Goal: Task Accomplishment & Management: Manage account settings

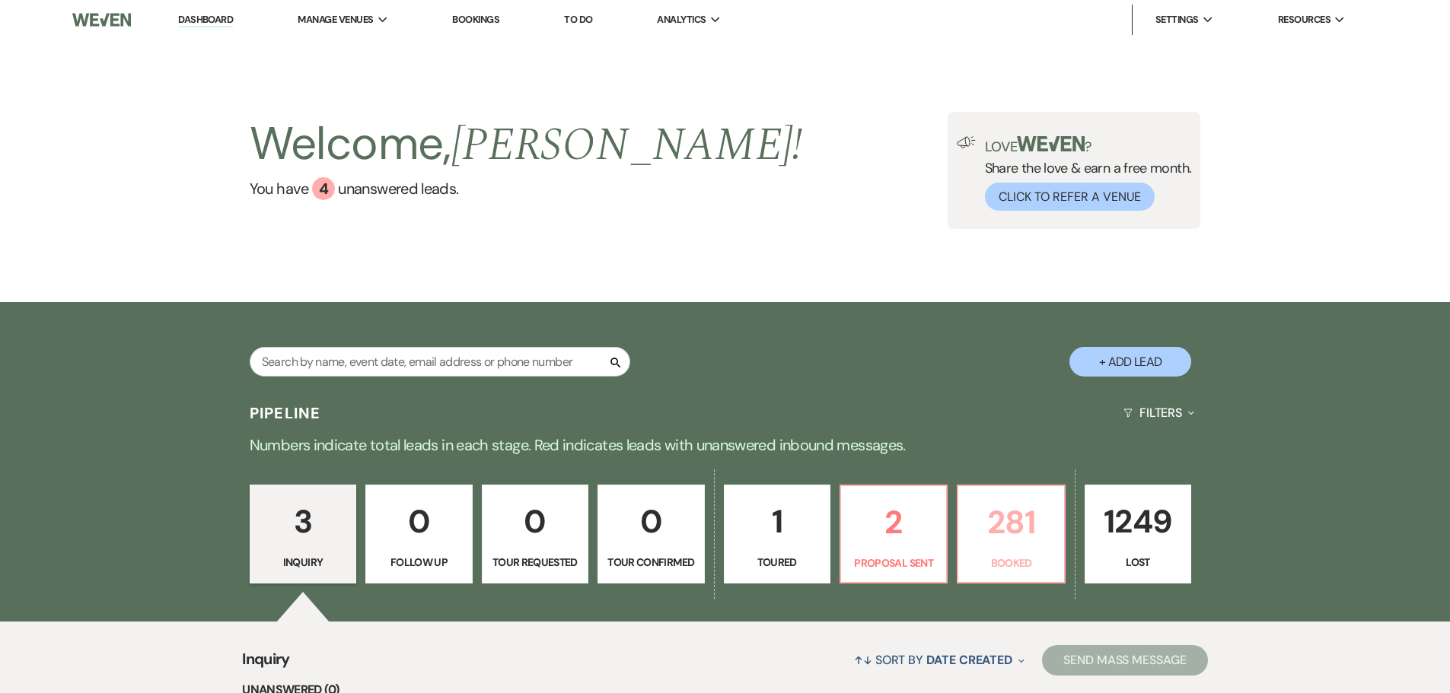
click at [1006, 536] on p "281" at bounding box center [1010, 522] width 87 height 51
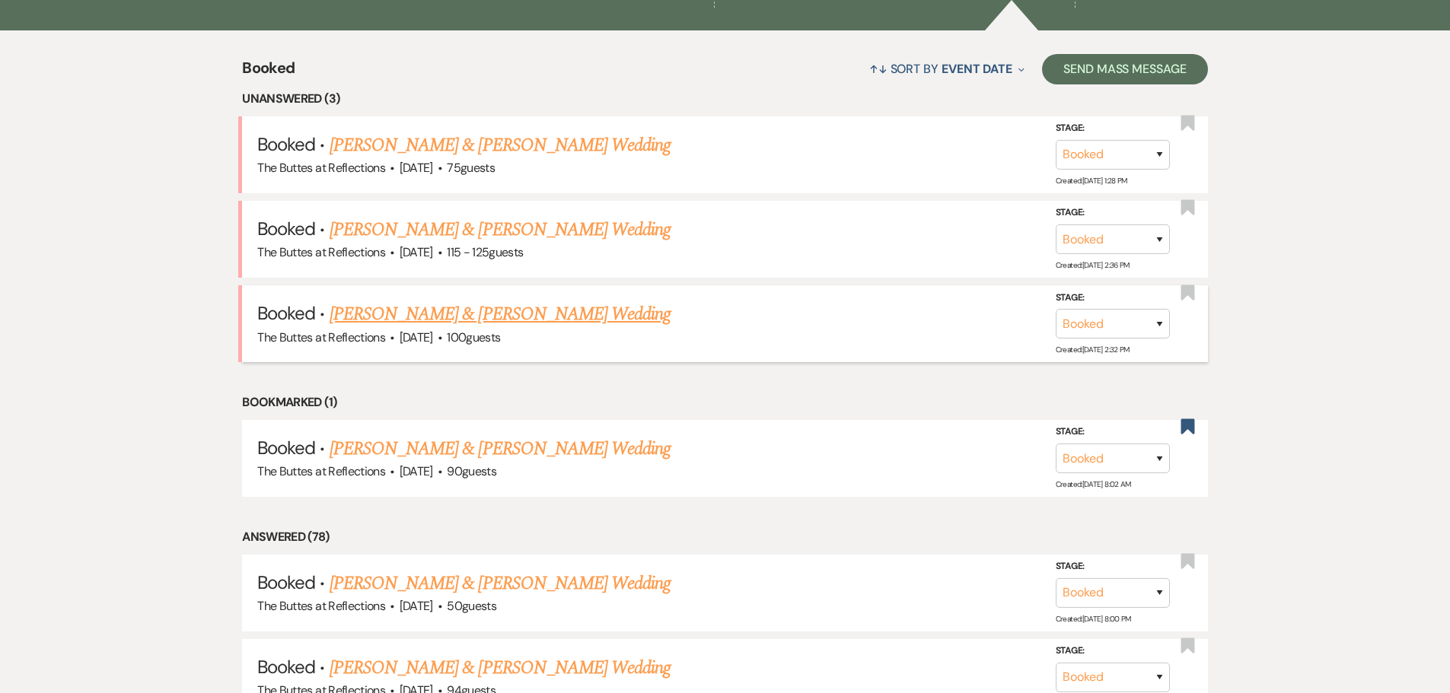
scroll to position [609, 0]
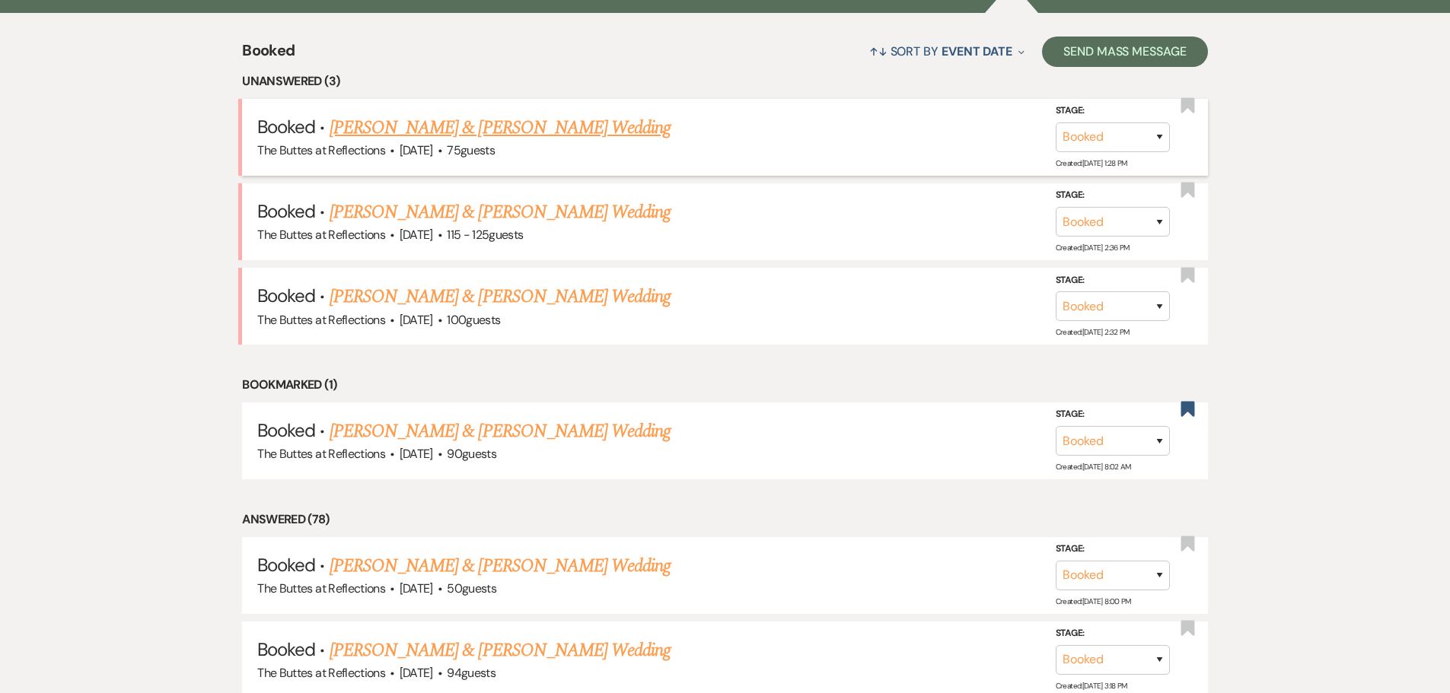
click at [467, 120] on link "Jacqueline Black & Orlando Black's Wedding" at bounding box center [500, 127] width 341 height 27
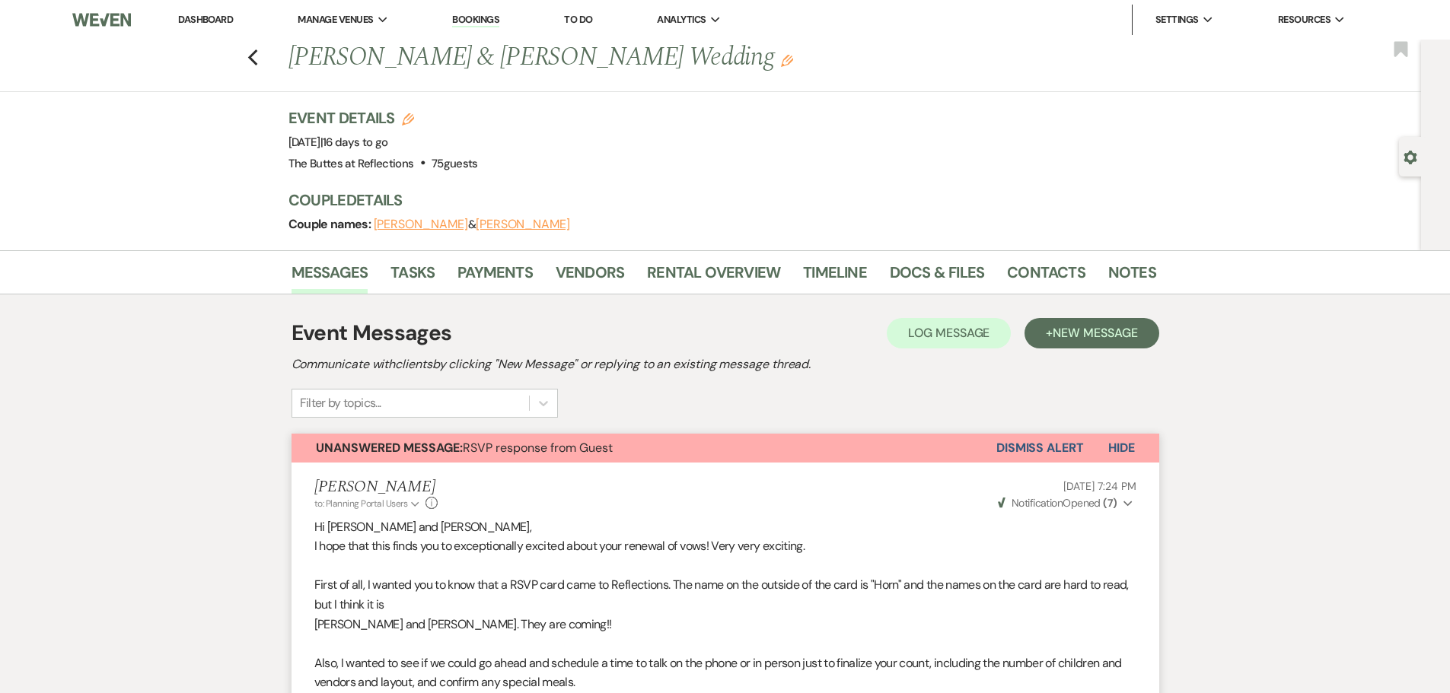
click at [208, 21] on link "Dashboard" at bounding box center [205, 19] width 55 height 13
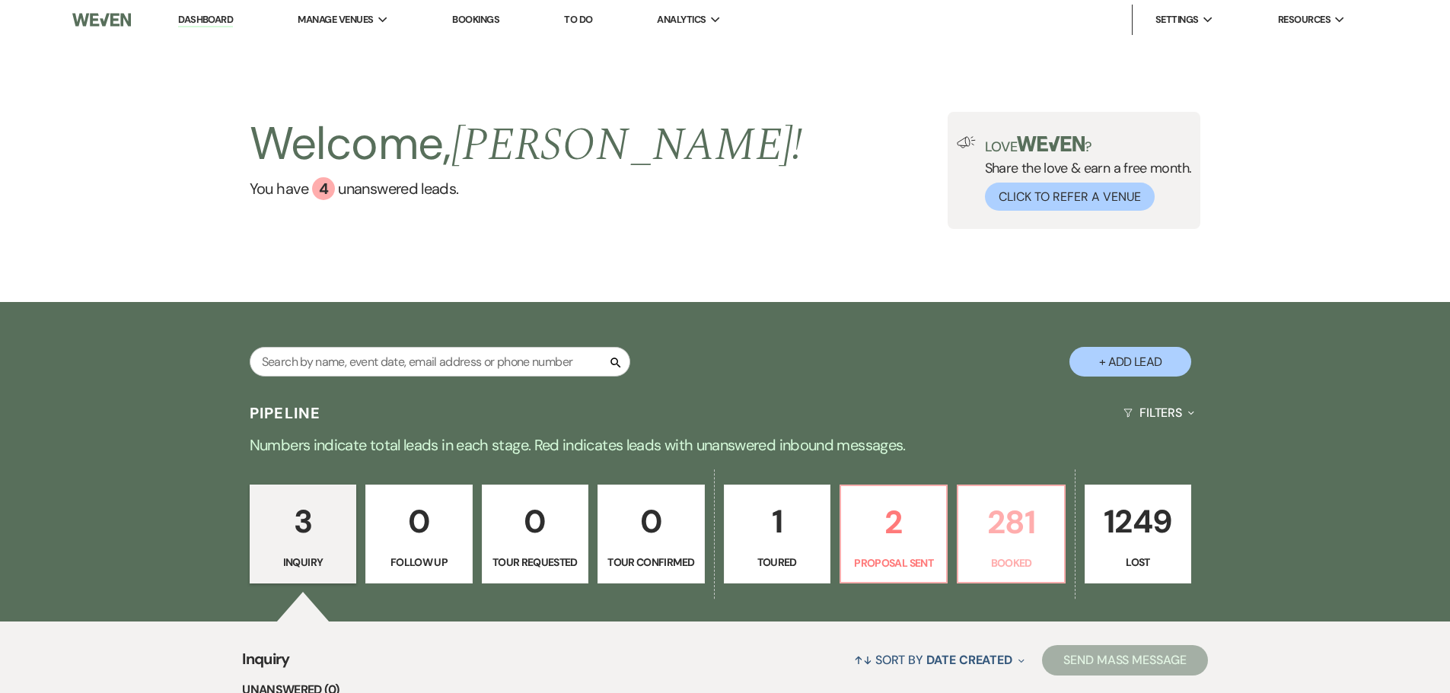
click at [1016, 530] on p "281" at bounding box center [1010, 522] width 87 height 51
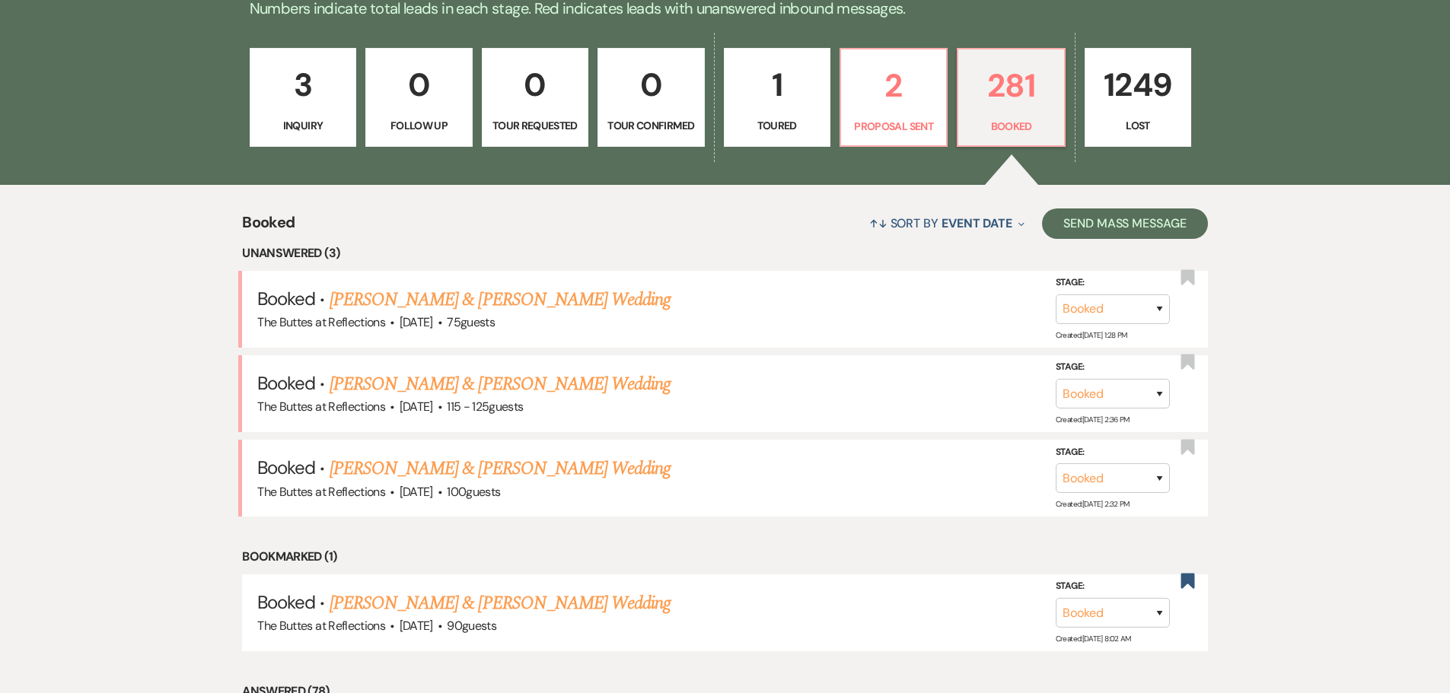
scroll to position [457, 0]
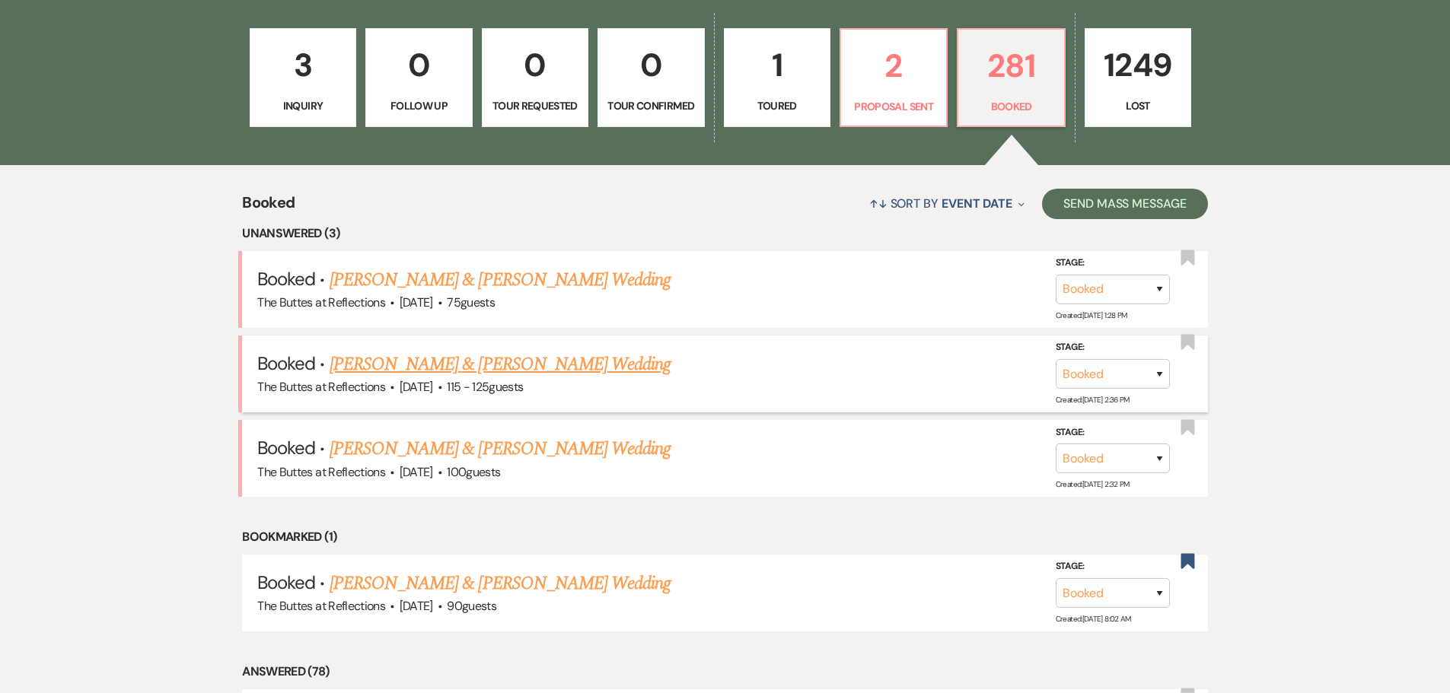
click at [508, 362] on link "Steven Santana & Dalya Parker's Wedding" at bounding box center [500, 364] width 341 height 27
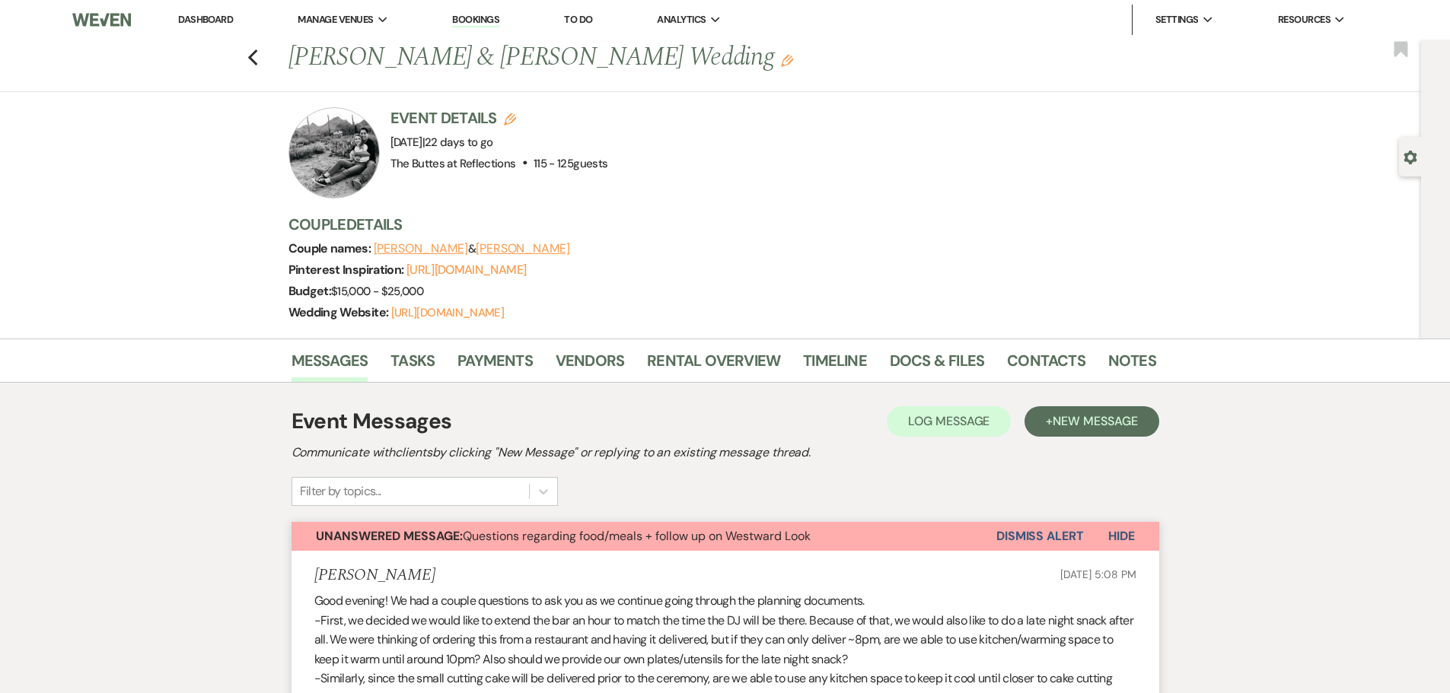
click at [199, 19] on link "Dashboard" at bounding box center [205, 19] width 55 height 13
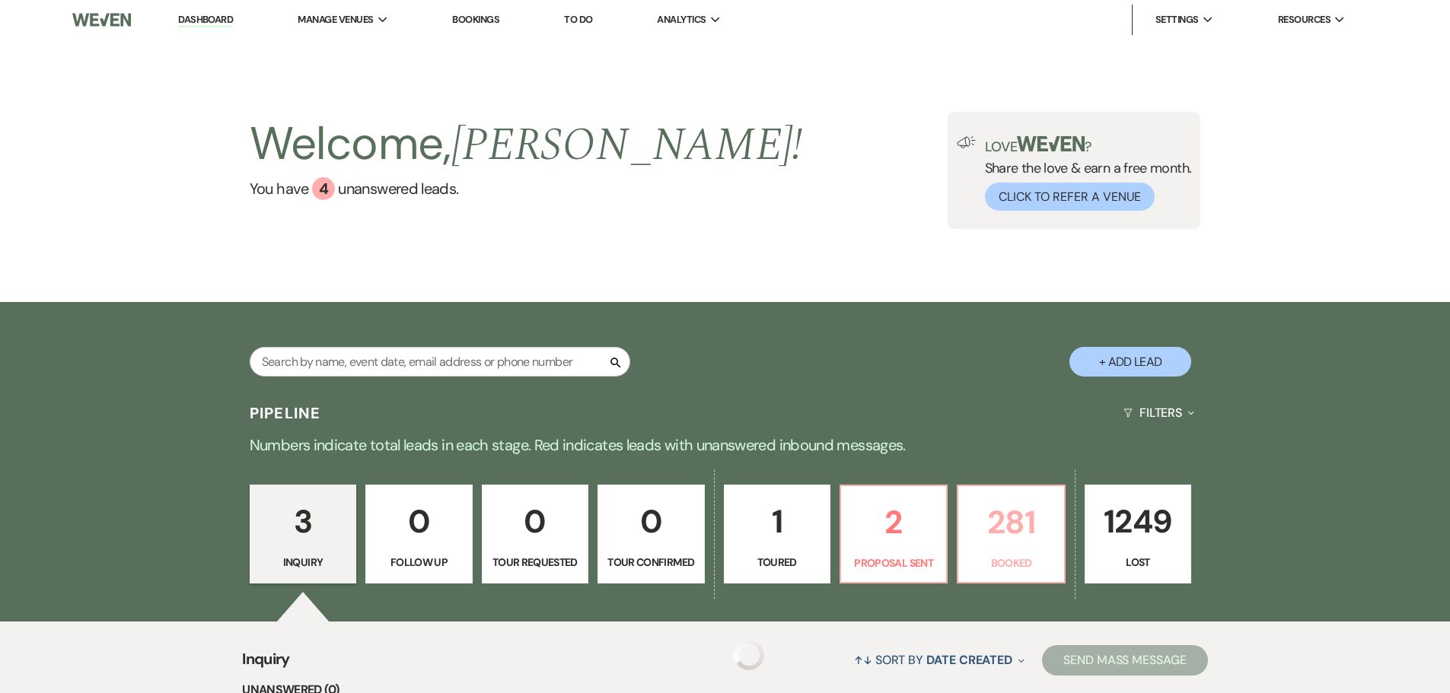
click at [1012, 539] on p "281" at bounding box center [1010, 522] width 87 height 51
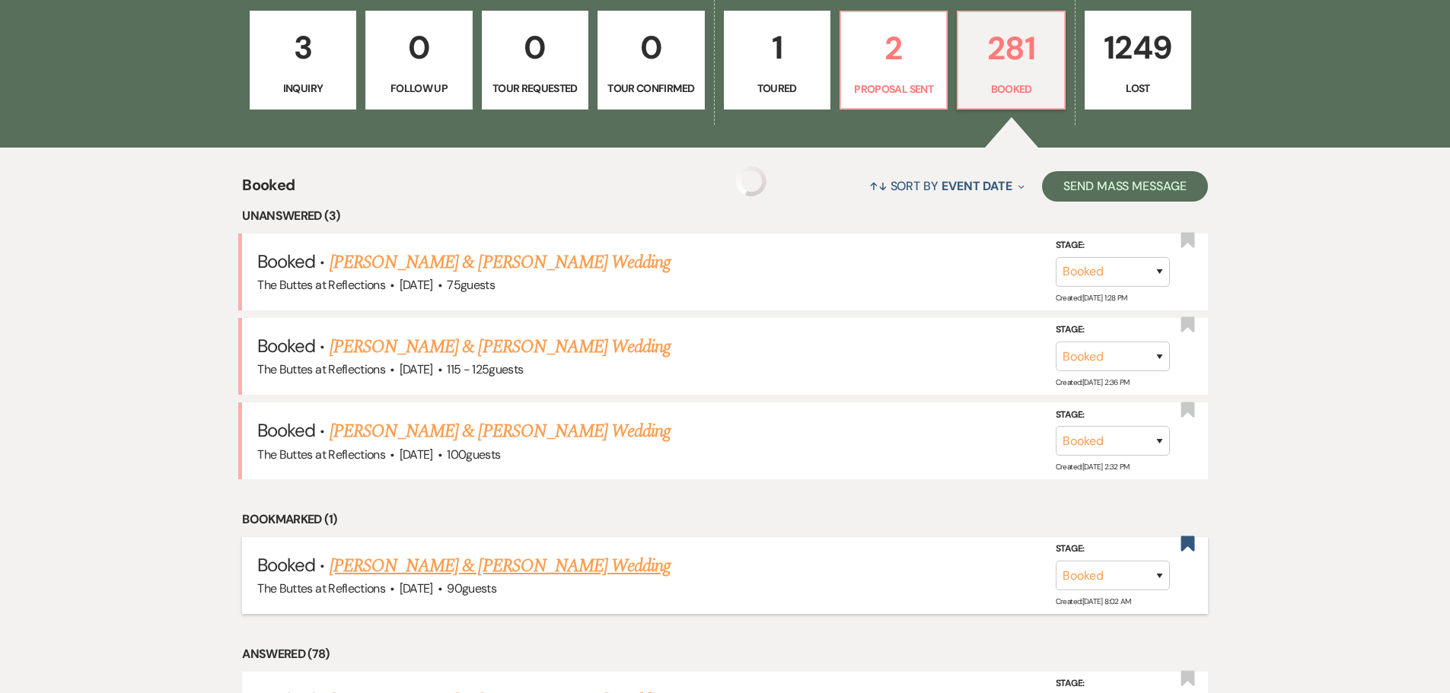
scroll to position [533, 0]
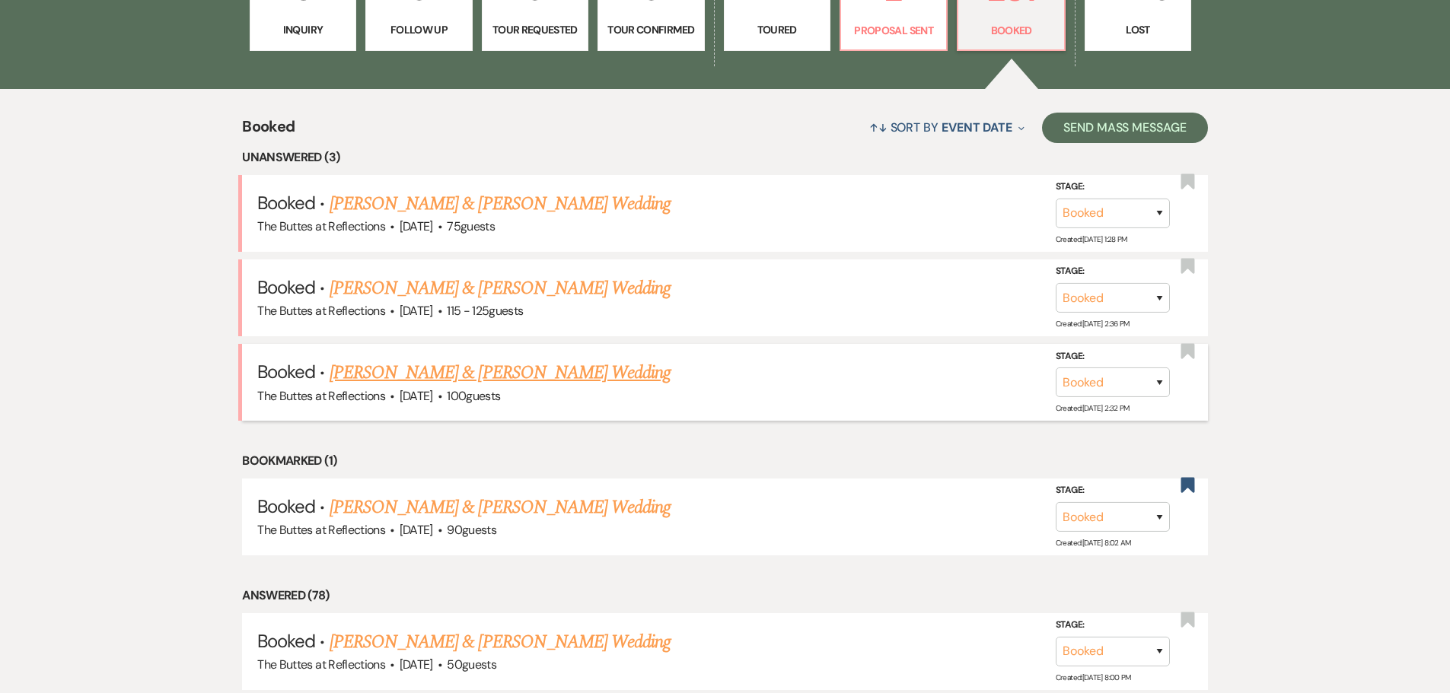
click at [474, 372] on link "Joshua Wade & Amanda Masterson's Wedding" at bounding box center [500, 372] width 341 height 27
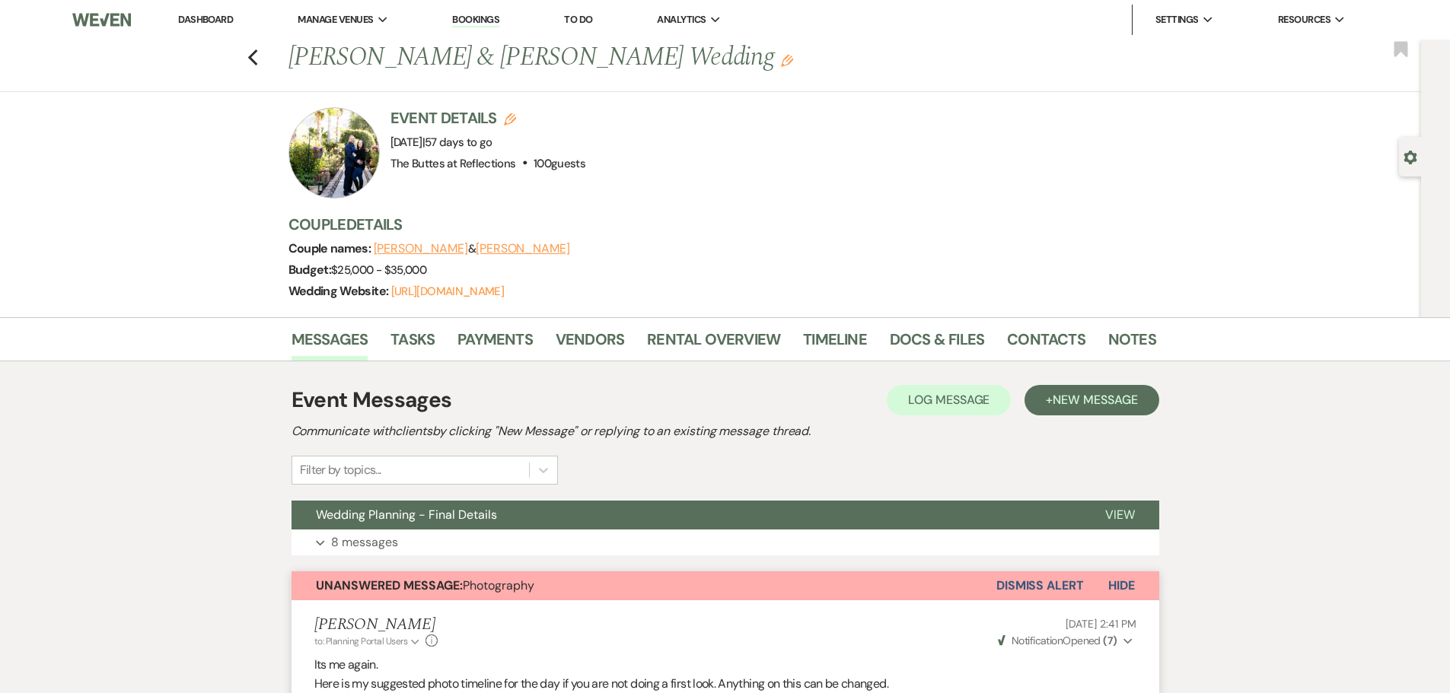
click at [105, 21] on img at bounding box center [101, 20] width 58 height 32
click at [215, 13] on link "Dashboard" at bounding box center [205, 19] width 55 height 13
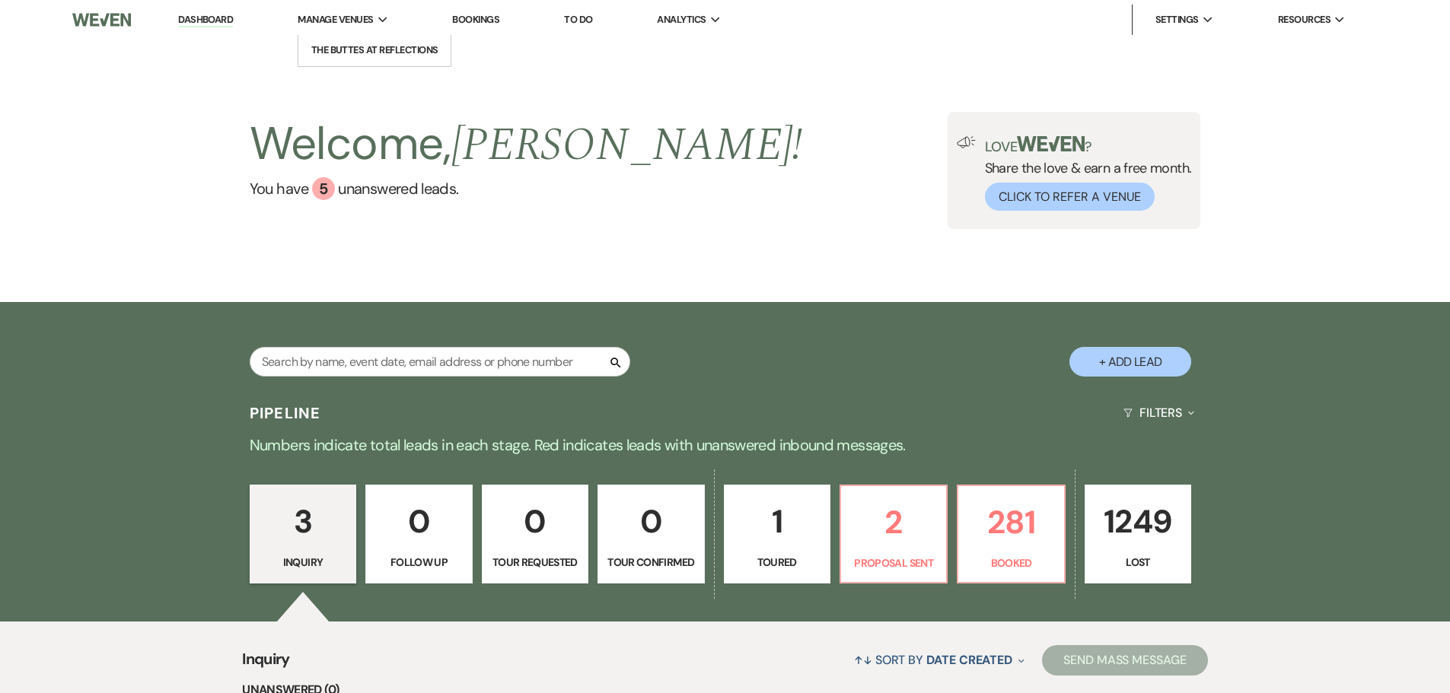
click at [381, 18] on use at bounding box center [382, 19] width 9 height 5
click at [388, 45] on li "The Buttes at Reflections" at bounding box center [374, 50] width 137 height 15
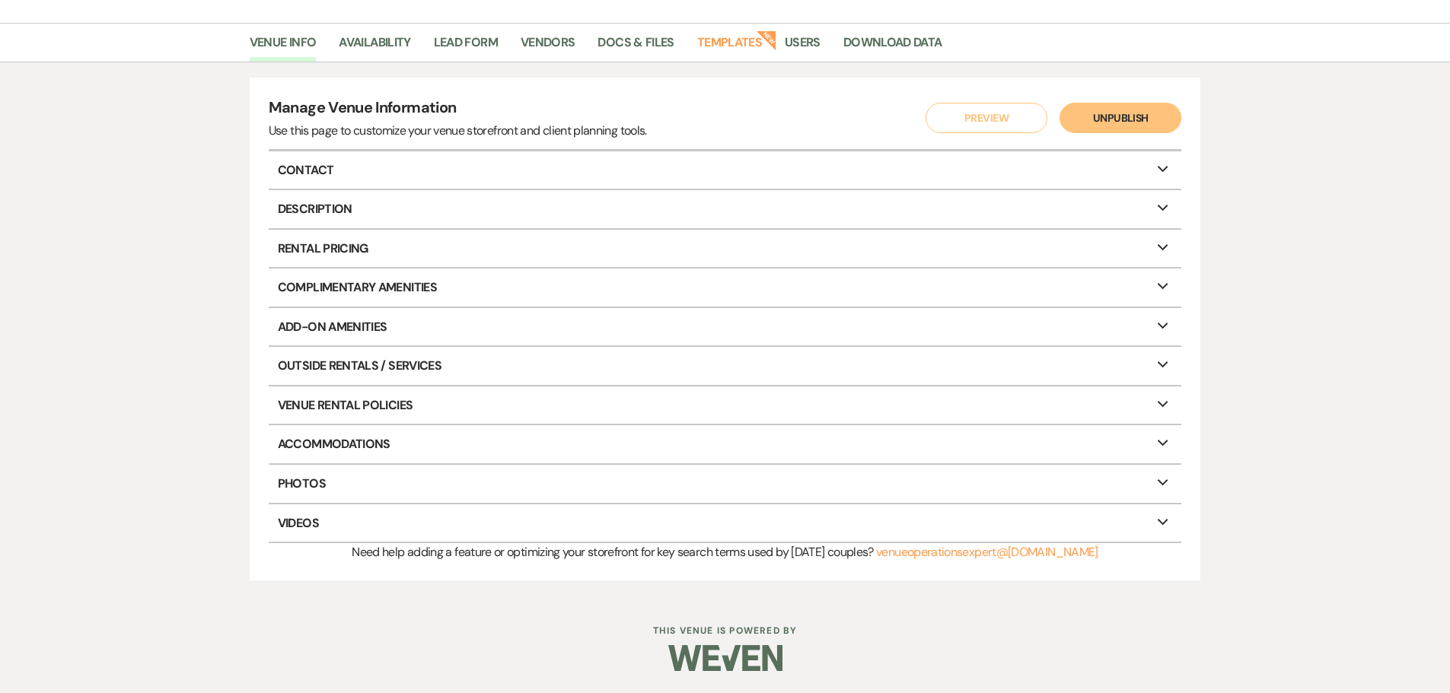
scroll to position [104, 0]
click at [751, 40] on link "Templates" at bounding box center [729, 46] width 65 height 29
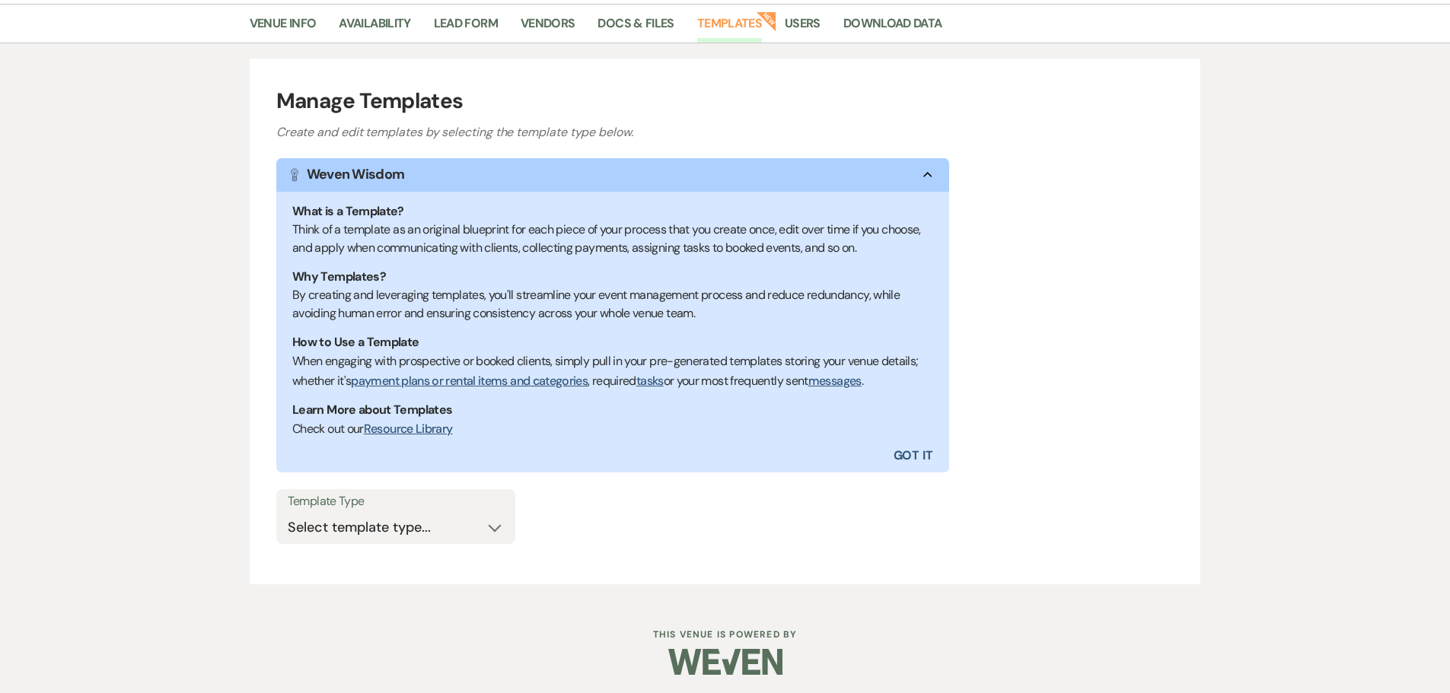
scroll to position [126, 0]
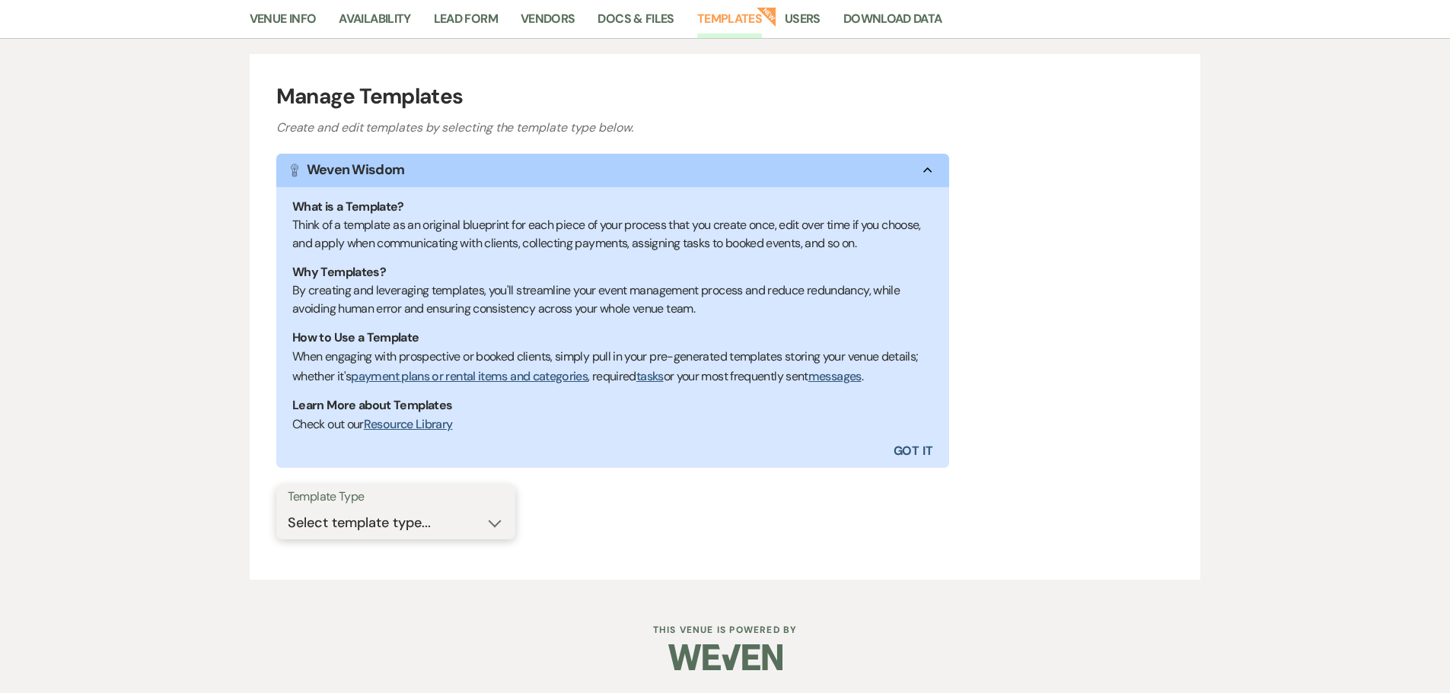
click at [498, 518] on select "Select template type... Task List Message Templates Payment Plan Inventory Item…" at bounding box center [396, 523] width 216 height 30
click at [486, 522] on select "Select template type... Task List Message Templates Payment Plan Inventory Item…" at bounding box center [396, 523] width 216 height 30
select select "Categories"
click at [288, 508] on select "Select template type... Task List Message Templates Payment Plan Inventory Item…" at bounding box center [396, 523] width 216 height 30
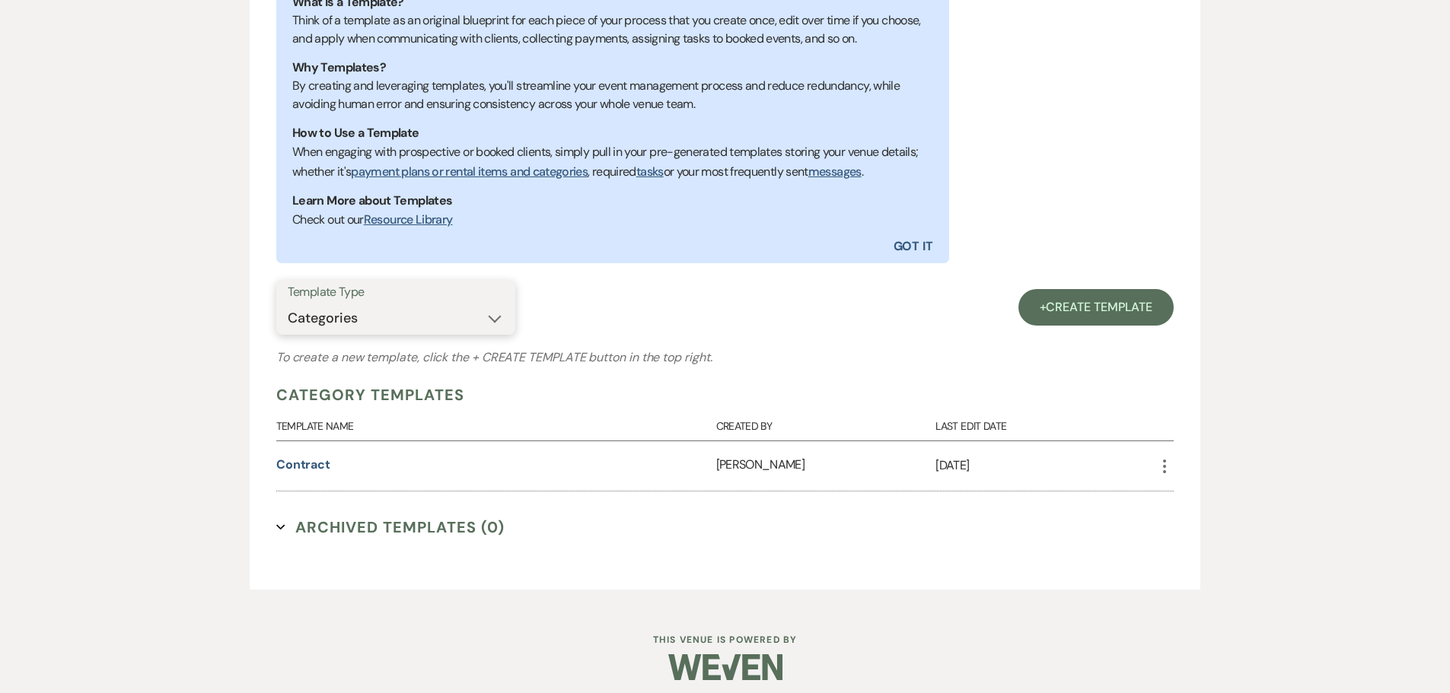
scroll to position [341, 0]
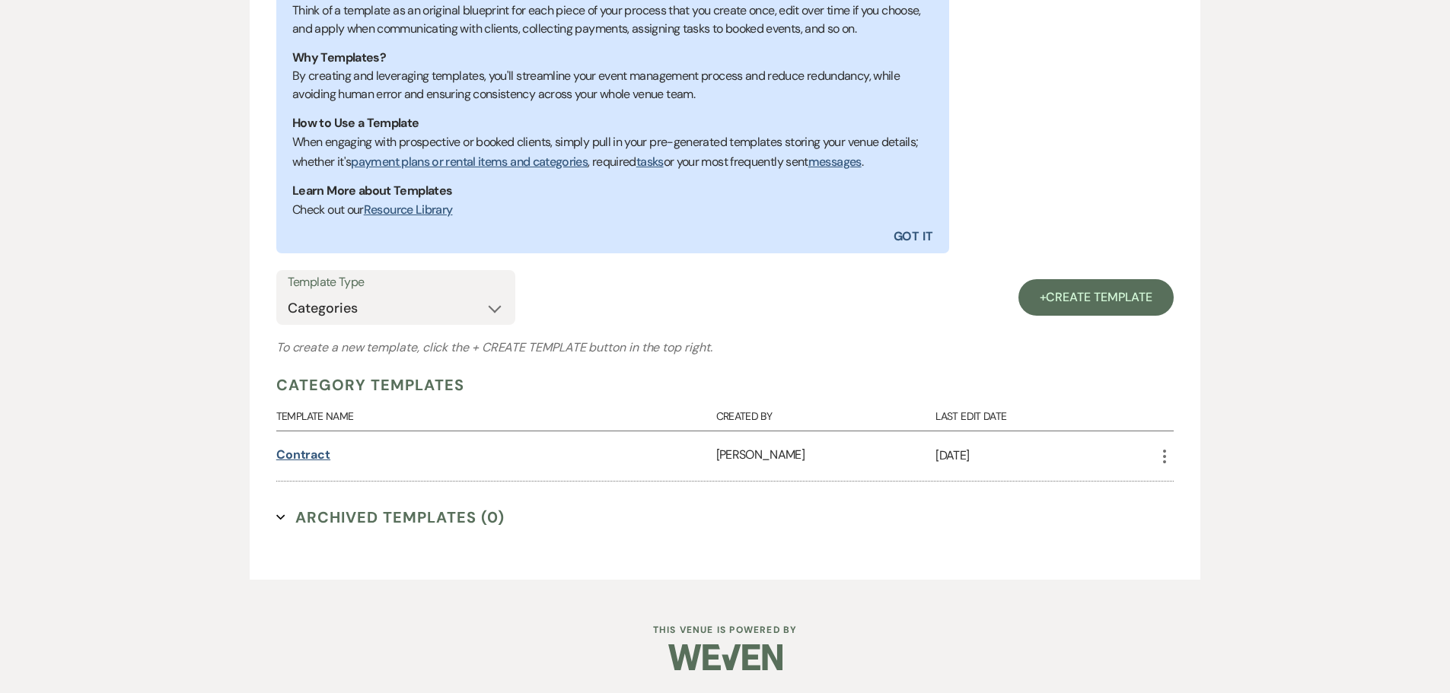
click at [308, 454] on link "Contract" at bounding box center [303, 455] width 54 height 16
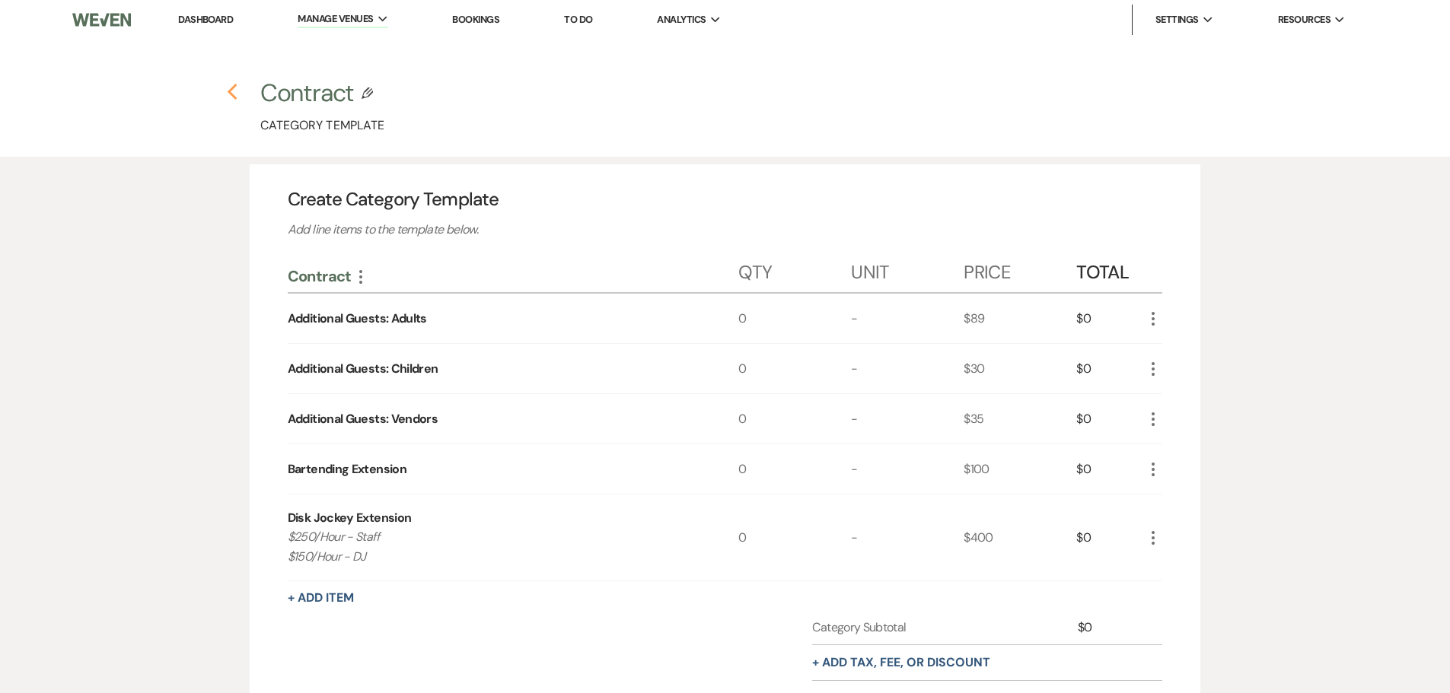
click at [231, 91] on use "button" at bounding box center [233, 92] width 10 height 17
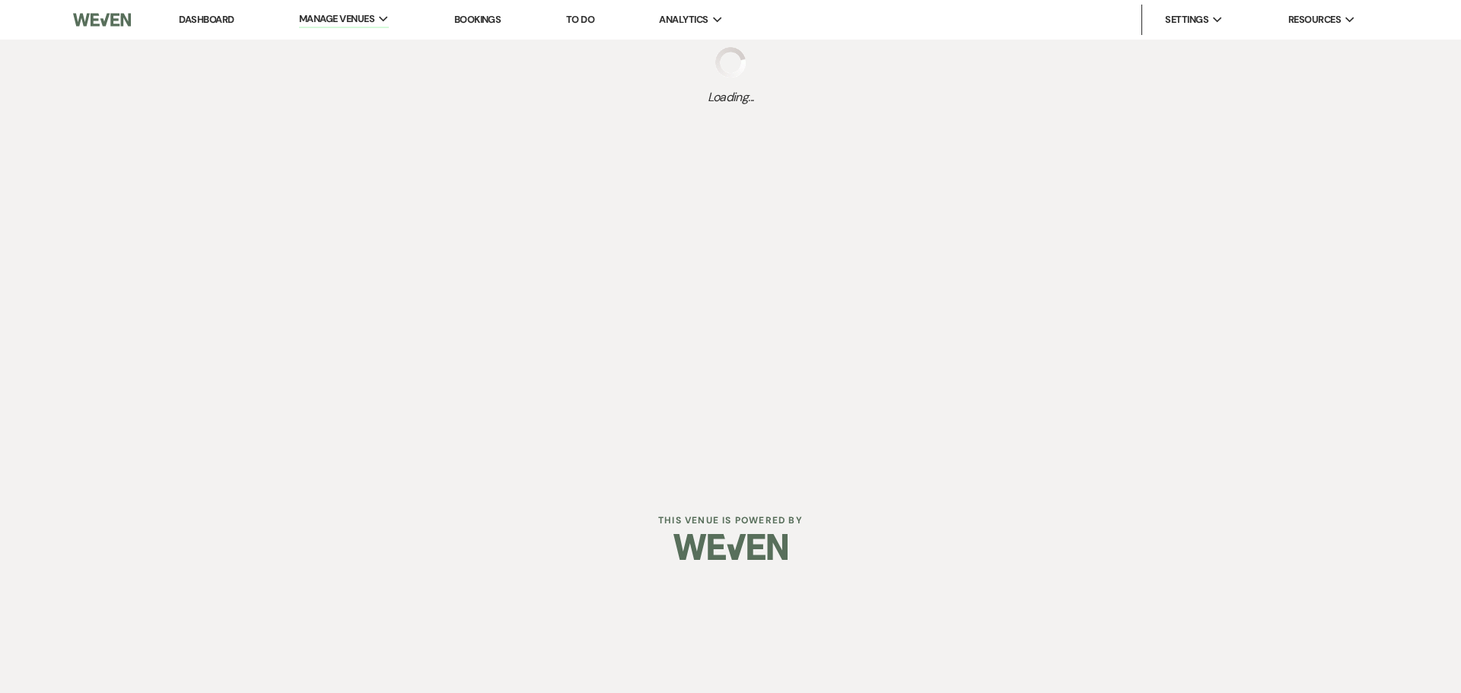
select select "Categories"
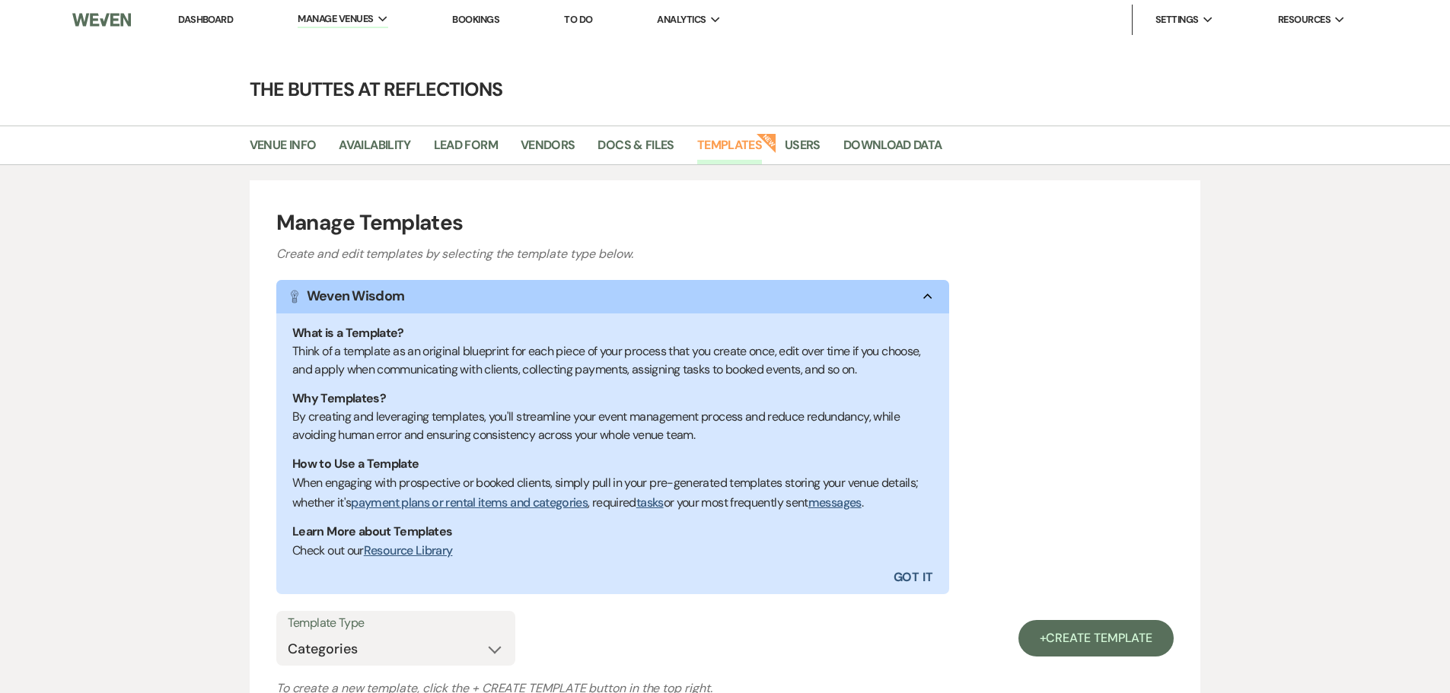
click at [737, 144] on link "Templates" at bounding box center [729, 149] width 65 height 29
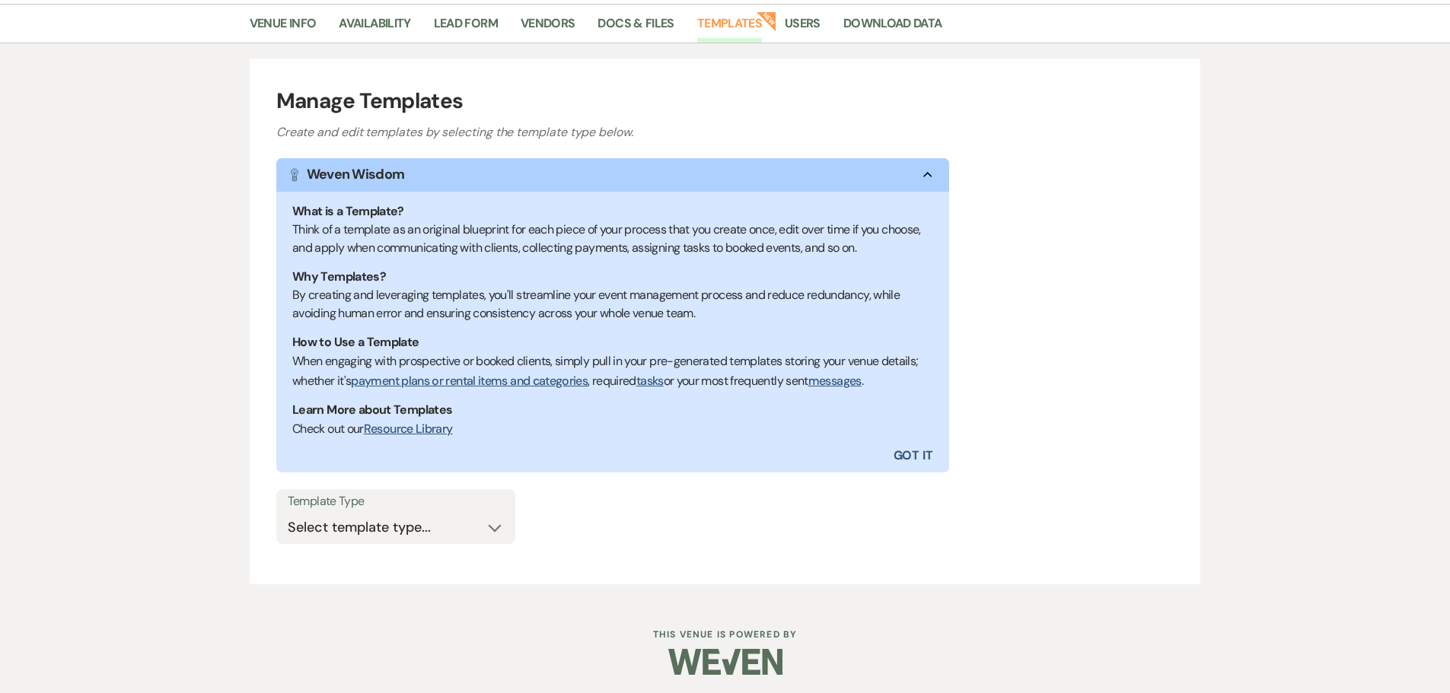
scroll to position [126, 0]
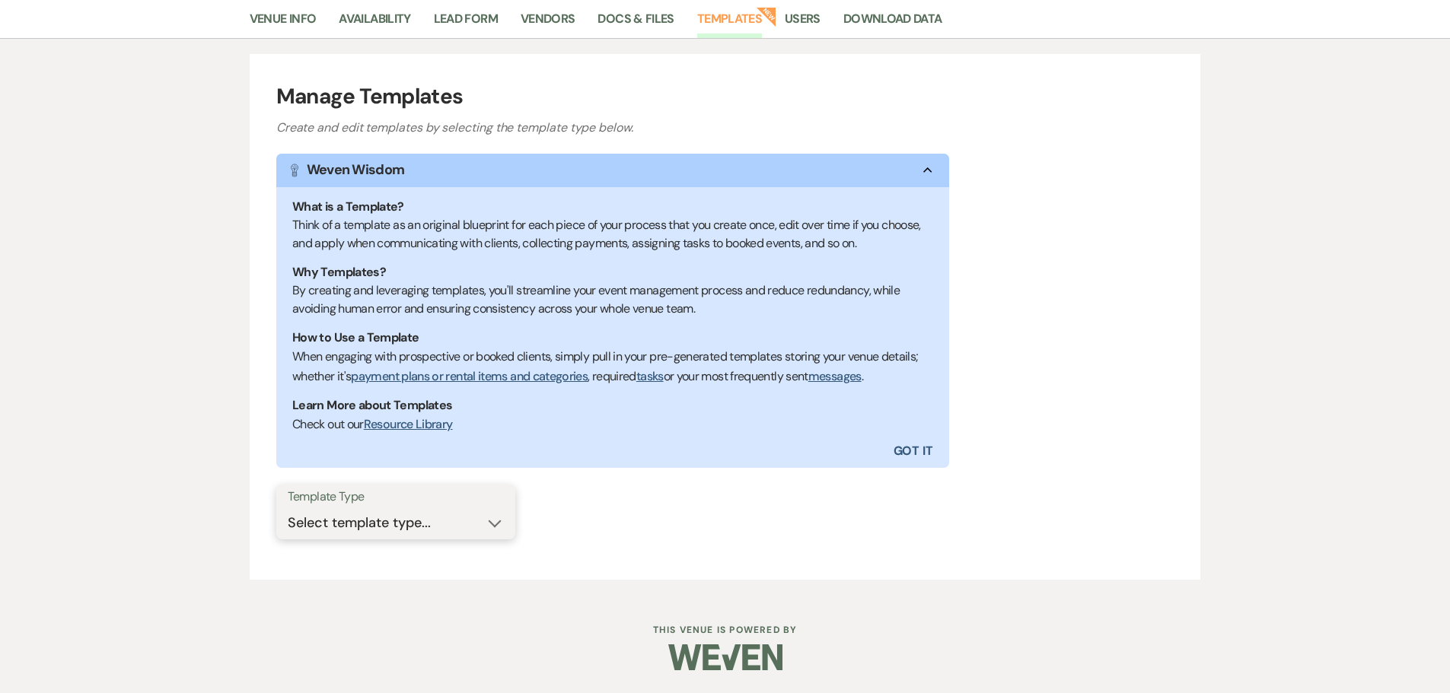
click at [497, 521] on select "Select template type... Task List Message Templates Payment Plan Inventory Item…" at bounding box center [396, 523] width 216 height 30
click at [288, 508] on select "Select template type... Task List Message Templates Payment Plan Inventory Item…" at bounding box center [396, 523] width 216 height 30
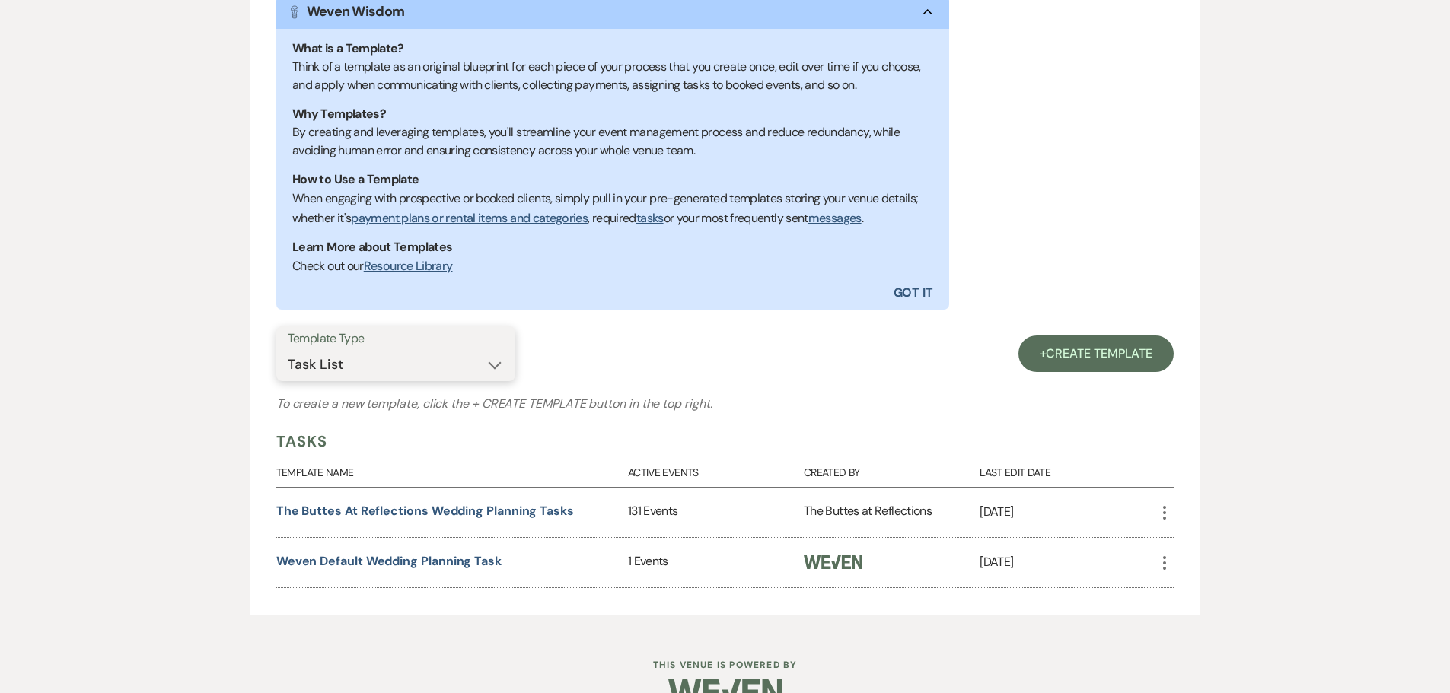
scroll to position [320, 0]
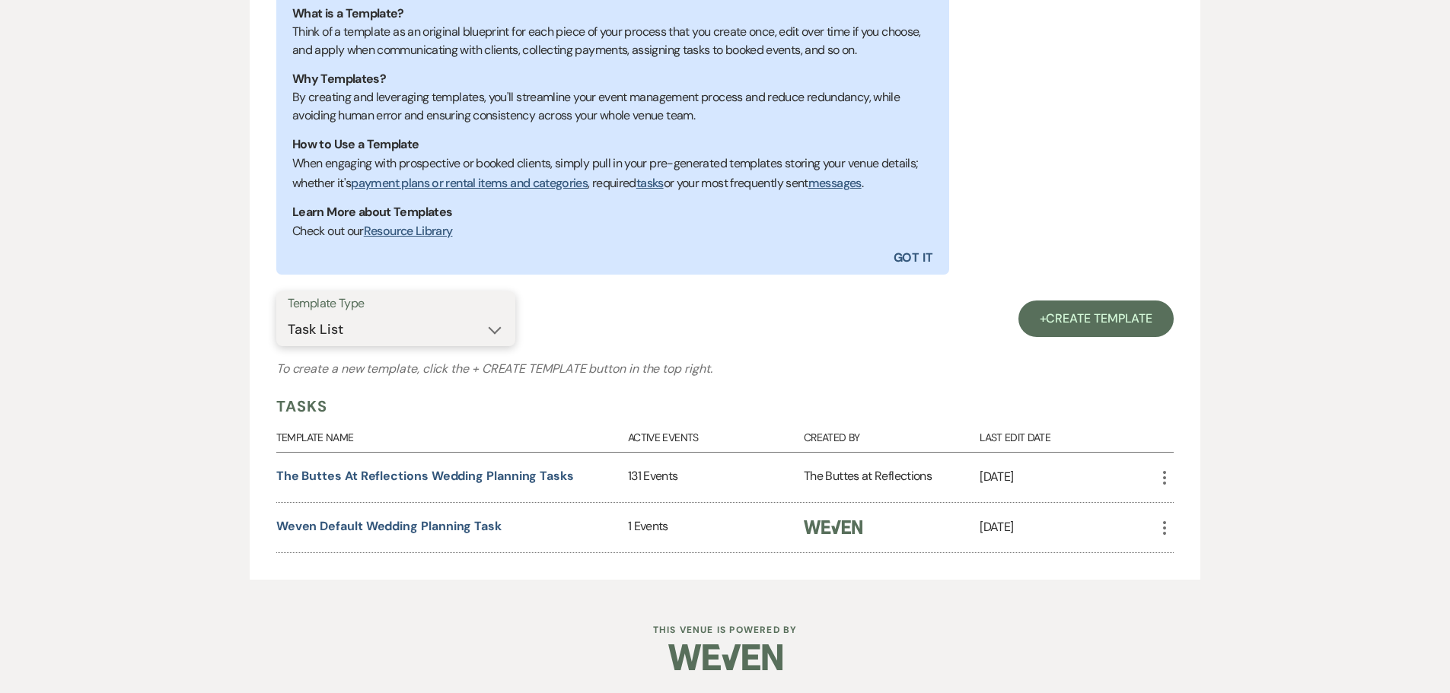
click at [497, 332] on select "Select template type... Task List Message Templates Payment Plan Inventory Item…" at bounding box center [396, 330] width 216 height 30
select select "Message Templates"
click at [288, 345] on select "Select template type... Task List Message Templates Payment Plan Inventory Item…" at bounding box center [396, 330] width 216 height 30
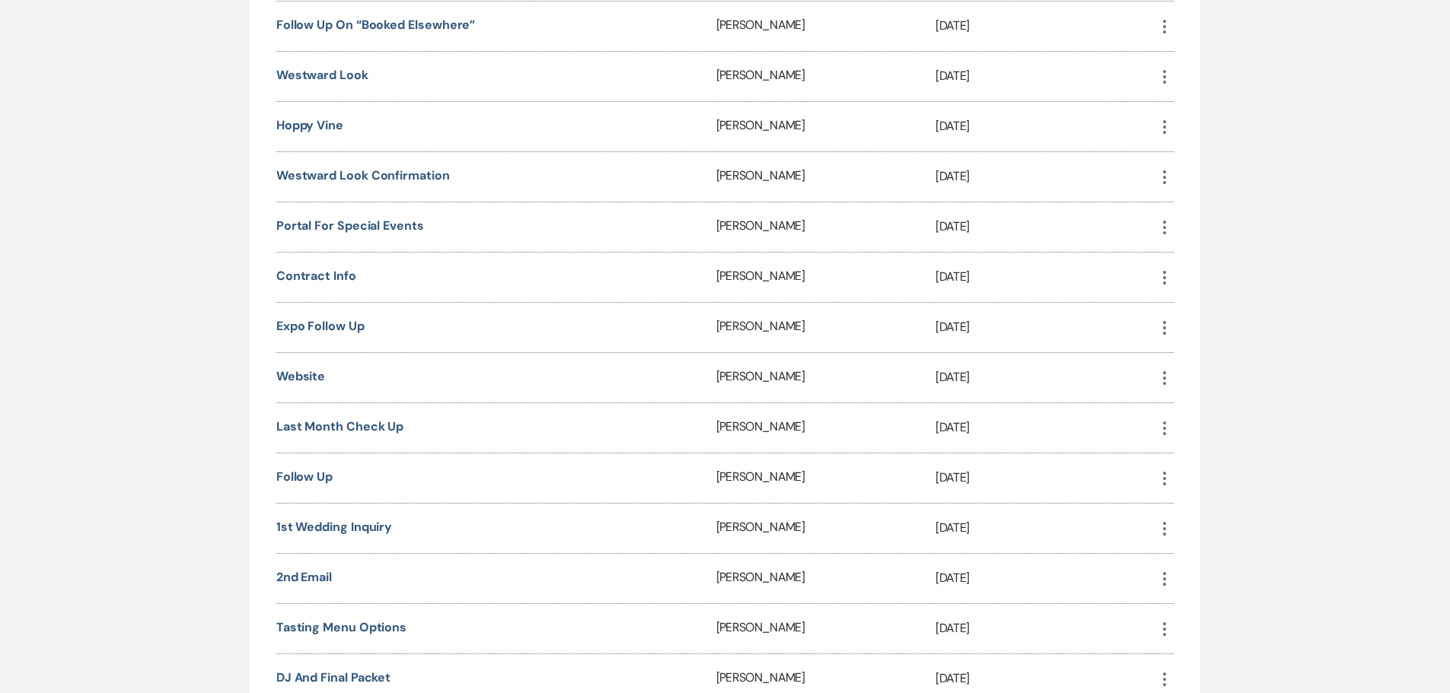
scroll to position [1157, 0]
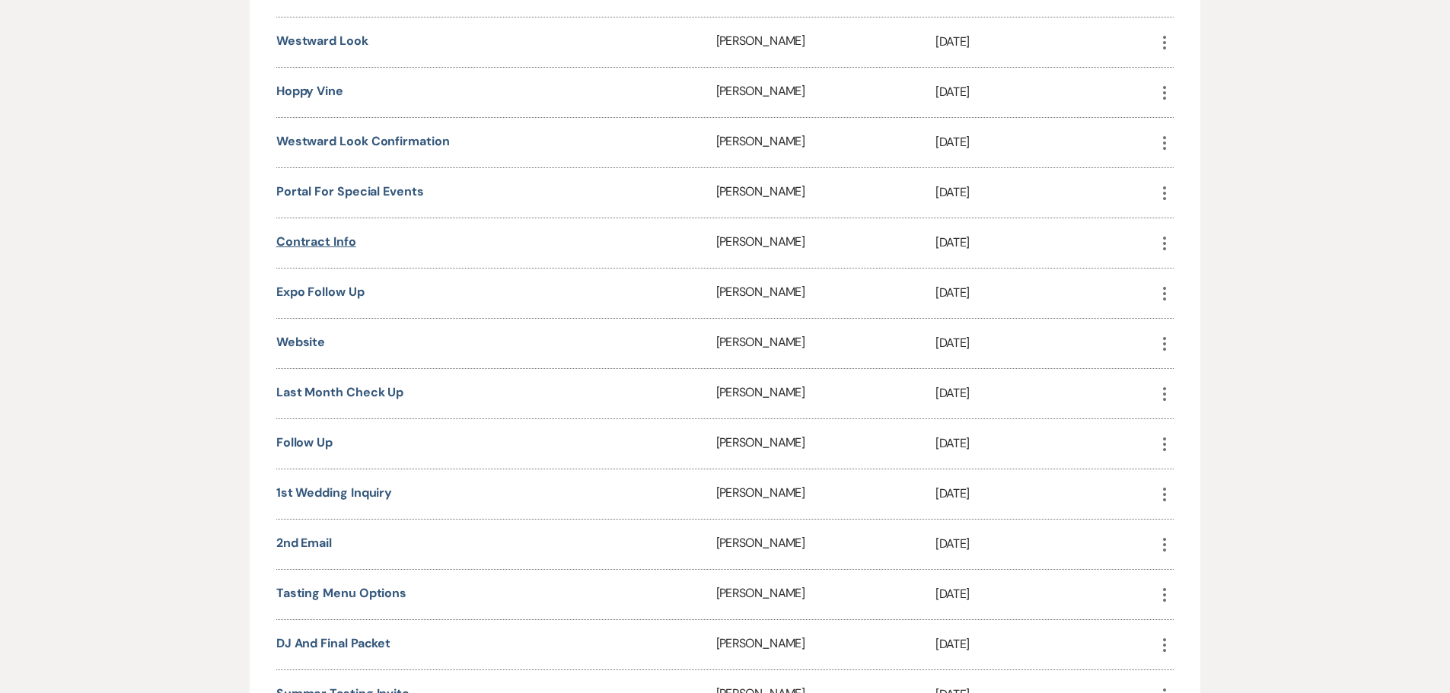
click at [314, 241] on link "Contract Info" at bounding box center [316, 242] width 80 height 16
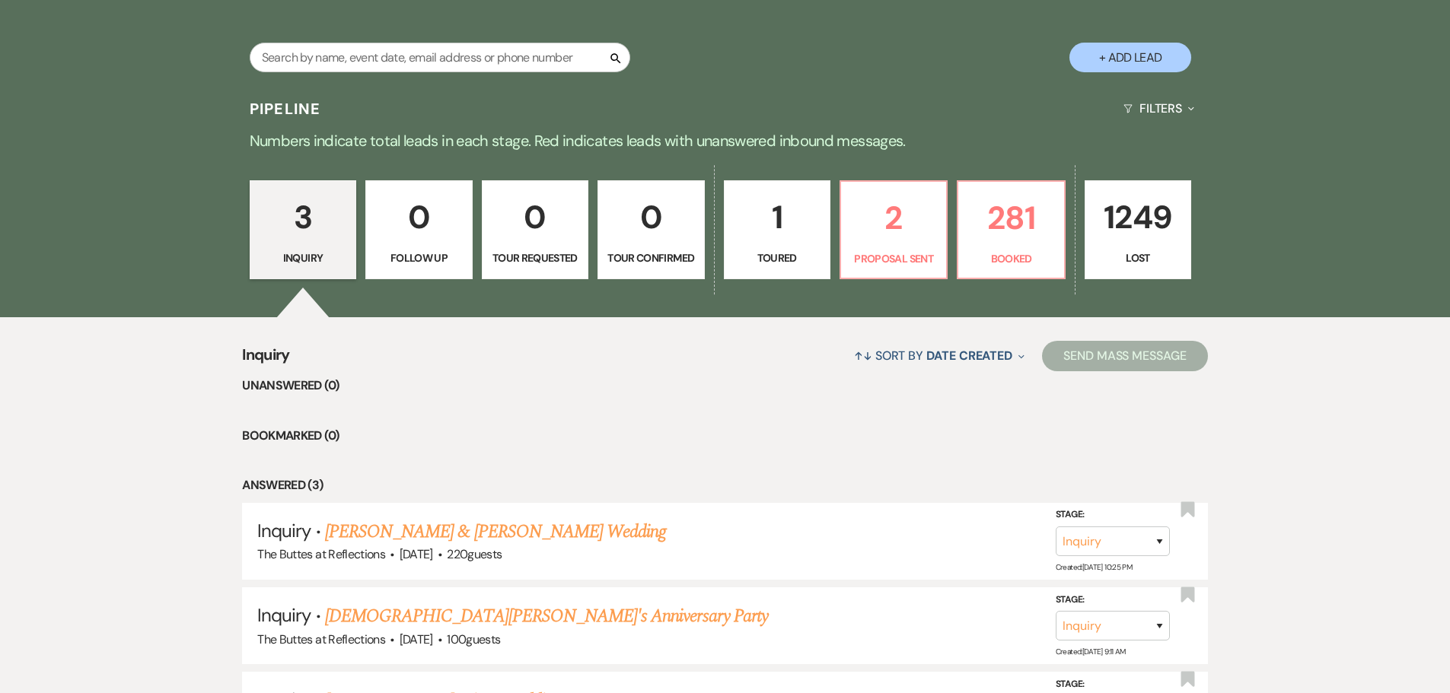
scroll to position [152, 0]
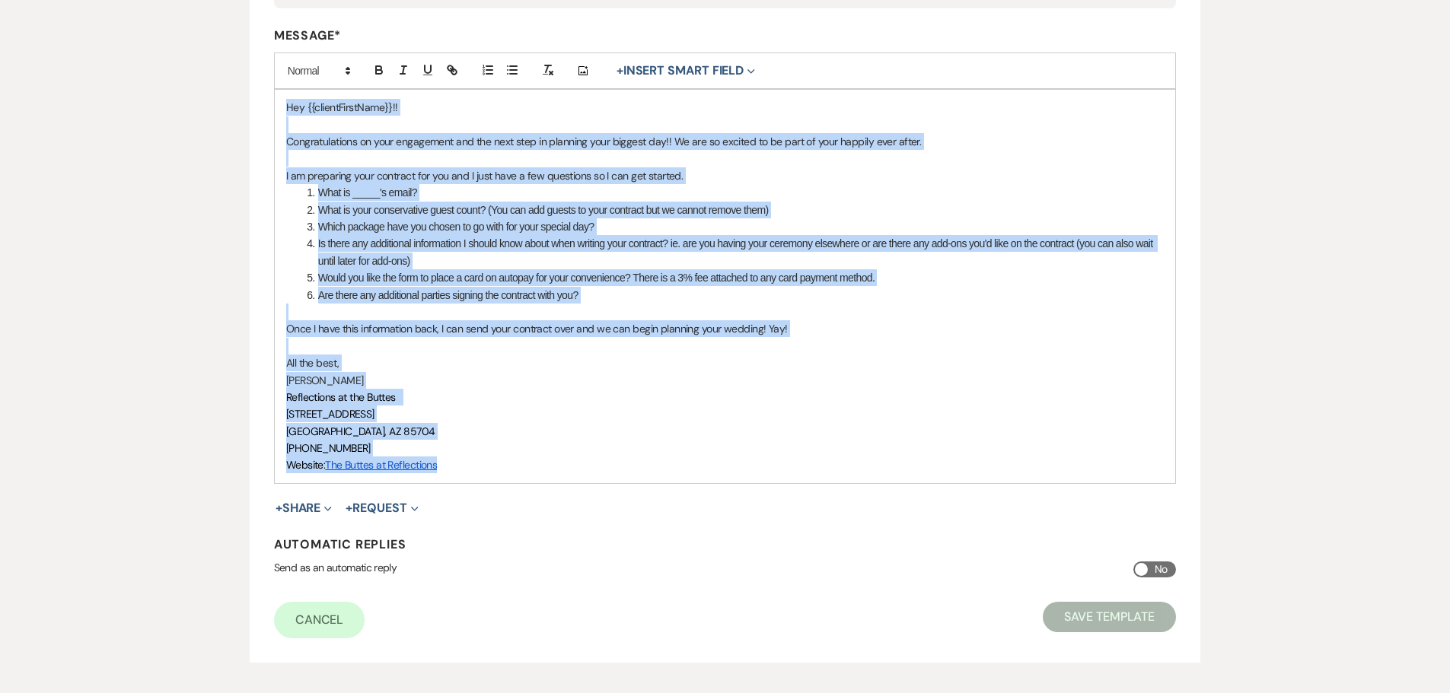
drag, startPoint x: 456, startPoint y: 467, endPoint x: 278, endPoint y: 109, distance: 399.7
click at [278, 109] on div "Hey {{clientFirstName}}!! Congratulations on your engagement and the next step …" at bounding box center [725, 287] width 901 height 394
copy div "Lor {{ipsumdOlorsItam}}!! Consecteturadip el sedd eiusmodtem inc utl etdo magn …"
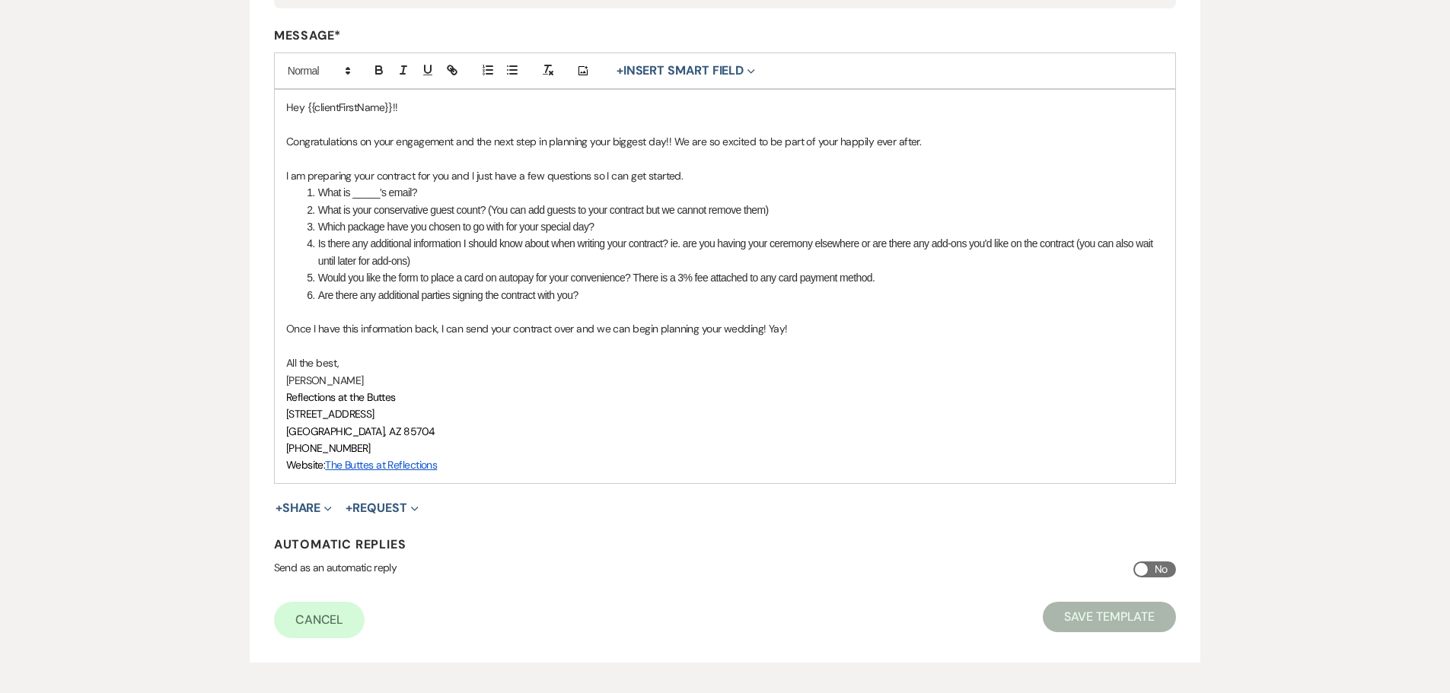
click at [166, 115] on div "Edit Message Template This template was created on [DATE] * Required Template N…" at bounding box center [725, 206] width 1450 height 913
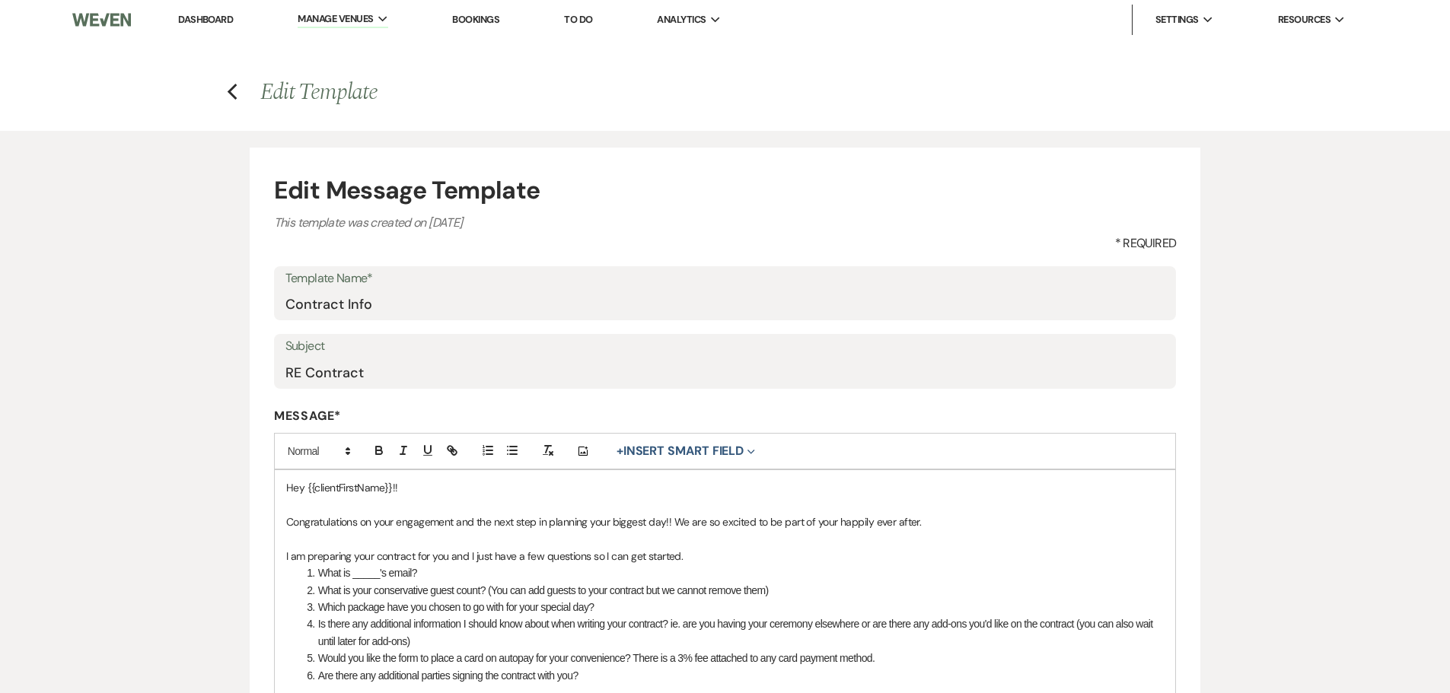
click at [218, 20] on link "Dashboard" at bounding box center [205, 19] width 55 height 13
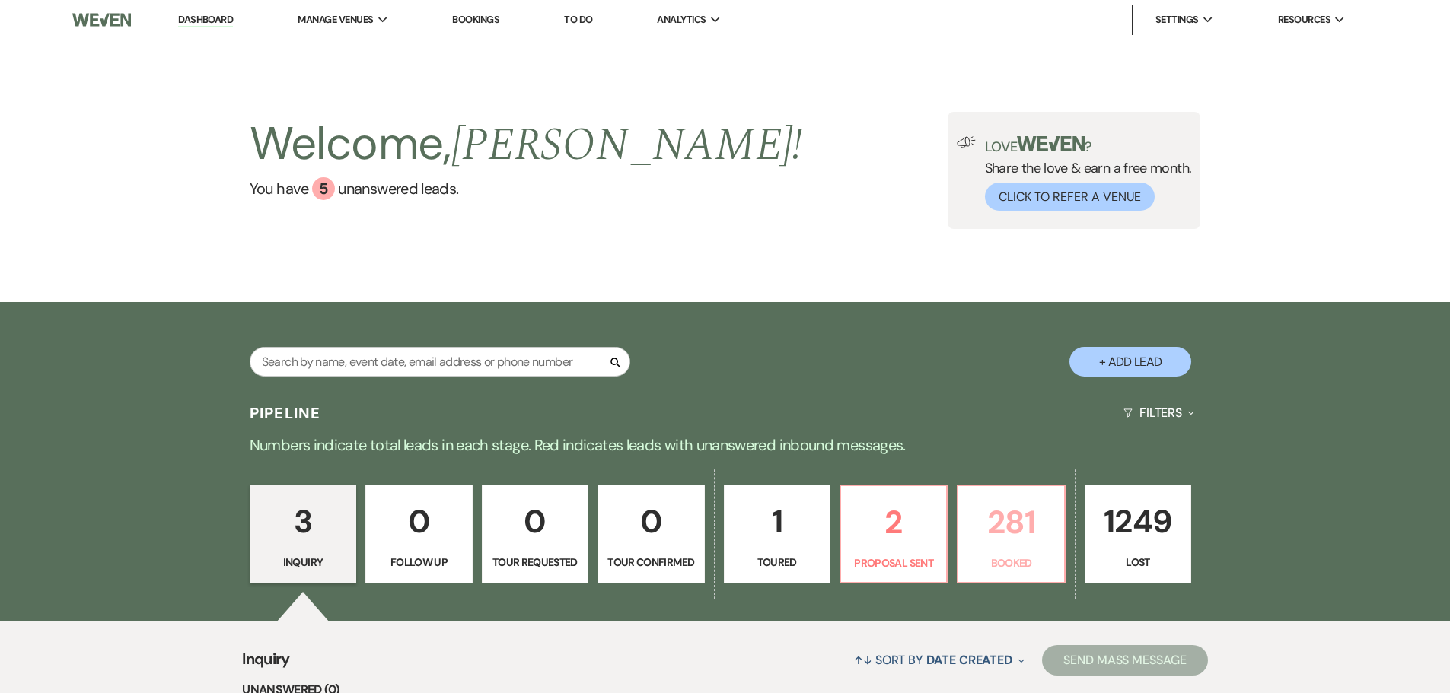
click at [1007, 524] on p "281" at bounding box center [1010, 522] width 87 height 51
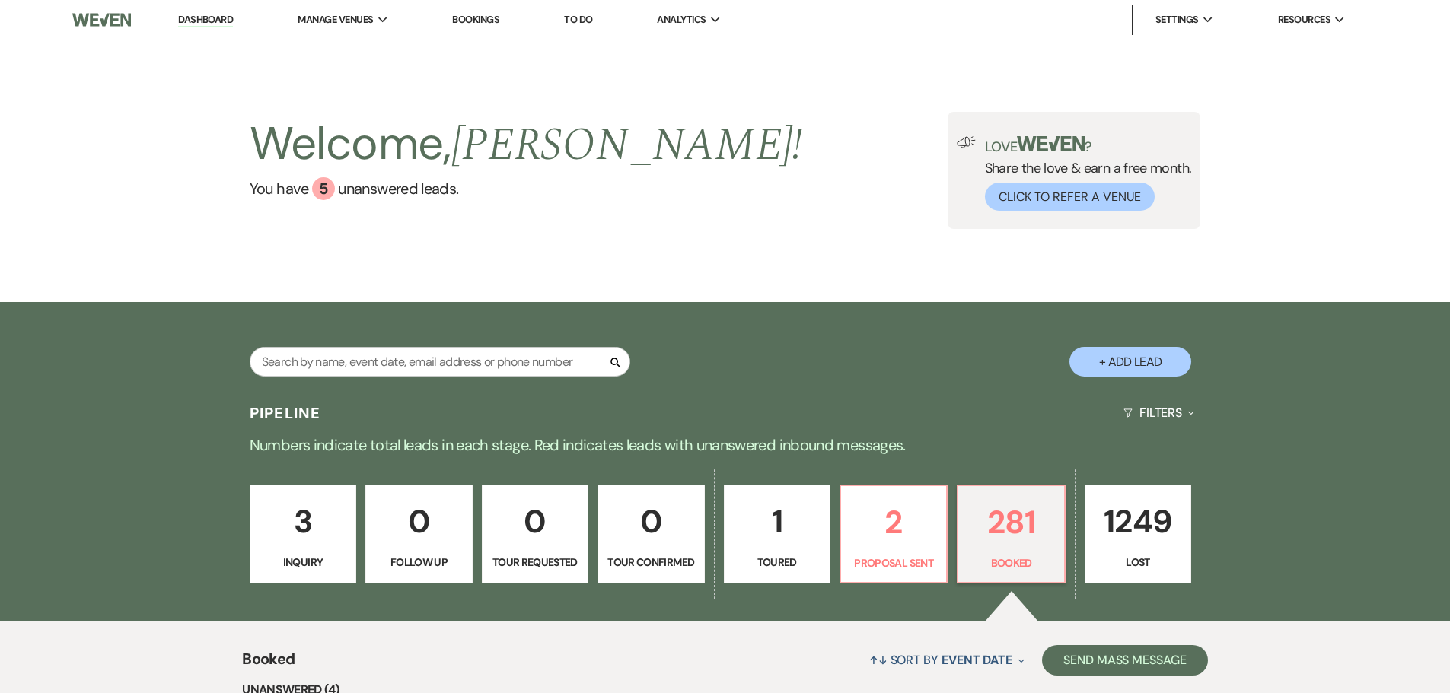
click at [488, 17] on link "Bookings" at bounding box center [475, 19] width 47 height 13
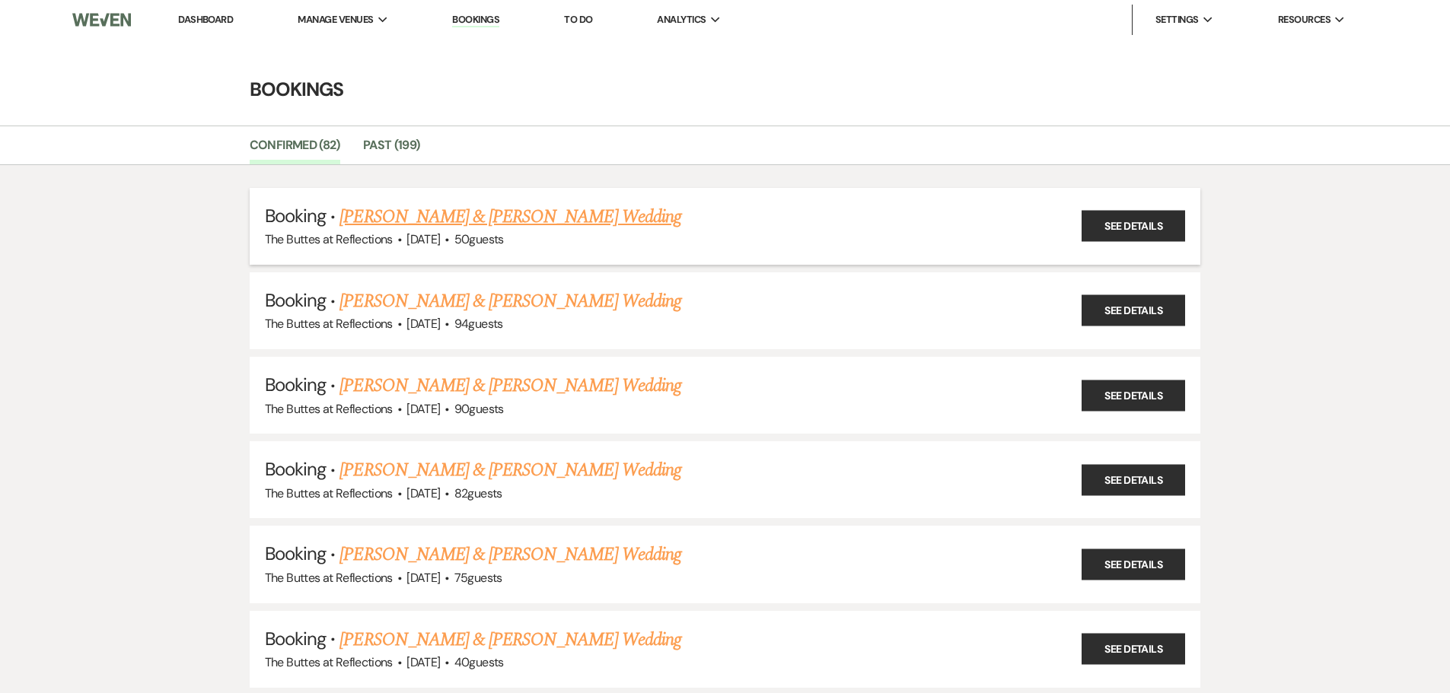
click at [545, 215] on link "[PERSON_NAME] & [PERSON_NAME] Wedding" at bounding box center [509, 216] width 341 height 27
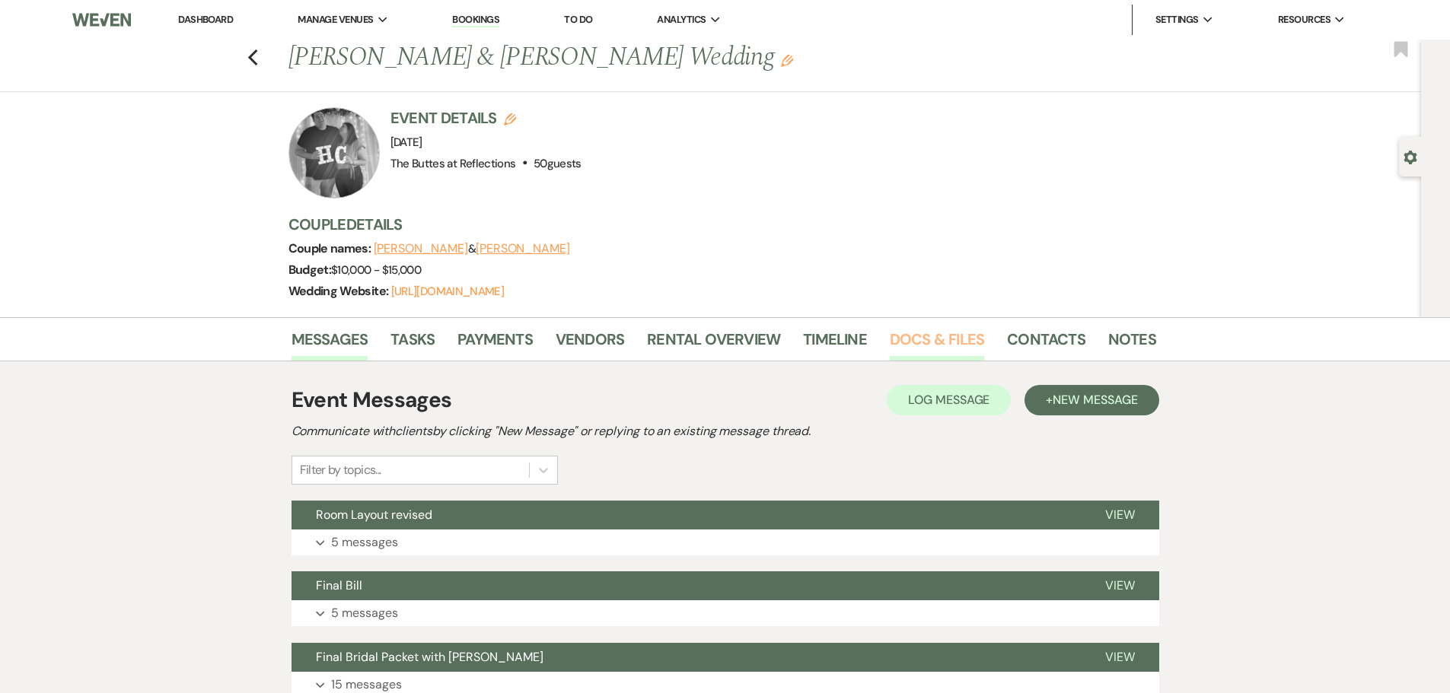
click at [920, 342] on link "Docs & Files" at bounding box center [937, 343] width 94 height 33
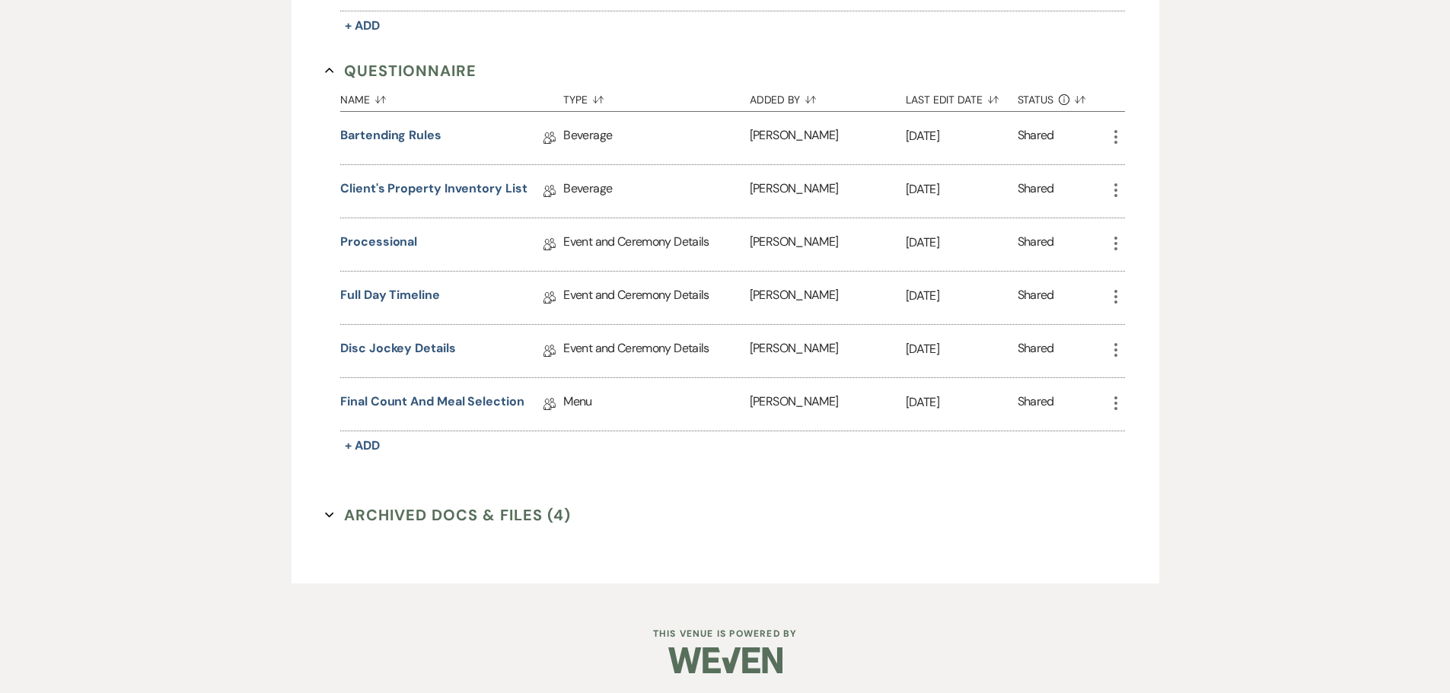
scroll to position [1624, 0]
click at [439, 180] on link "Client's Property Inventory List" at bounding box center [433, 189] width 186 height 24
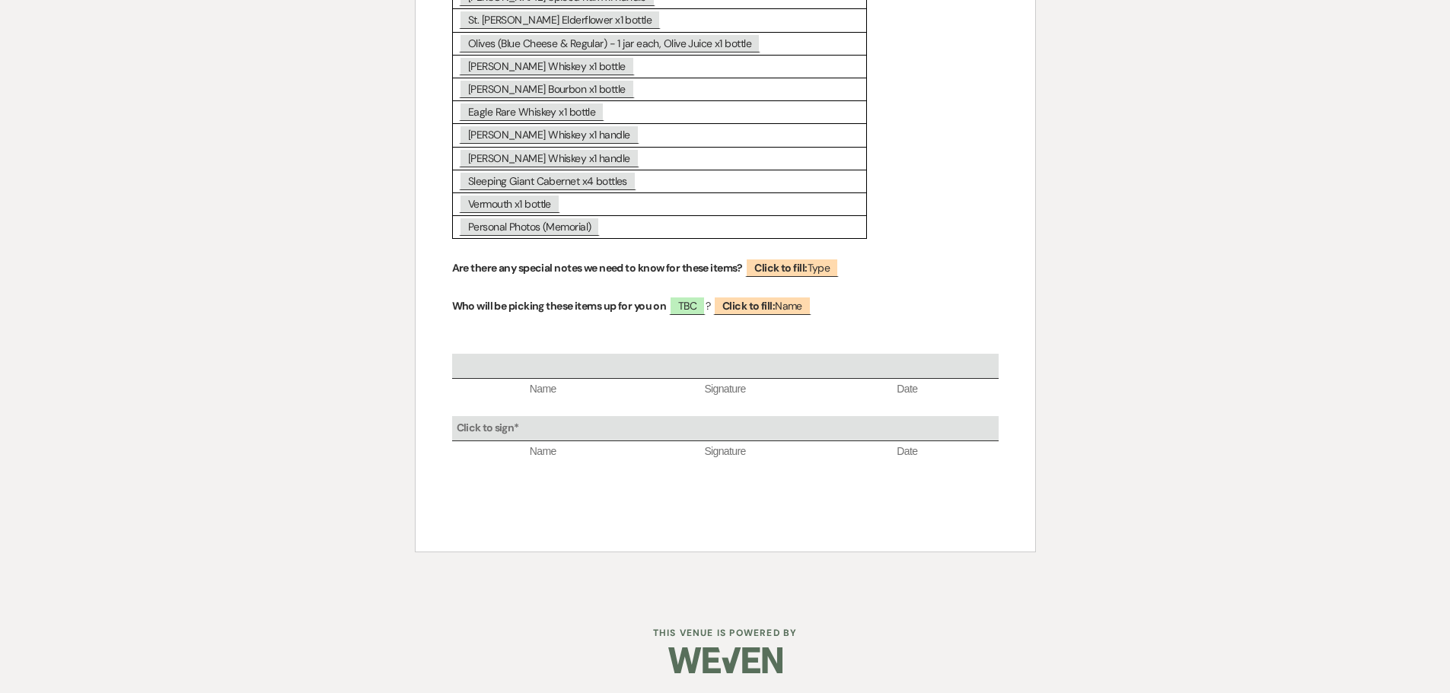
scroll to position [755, 0]
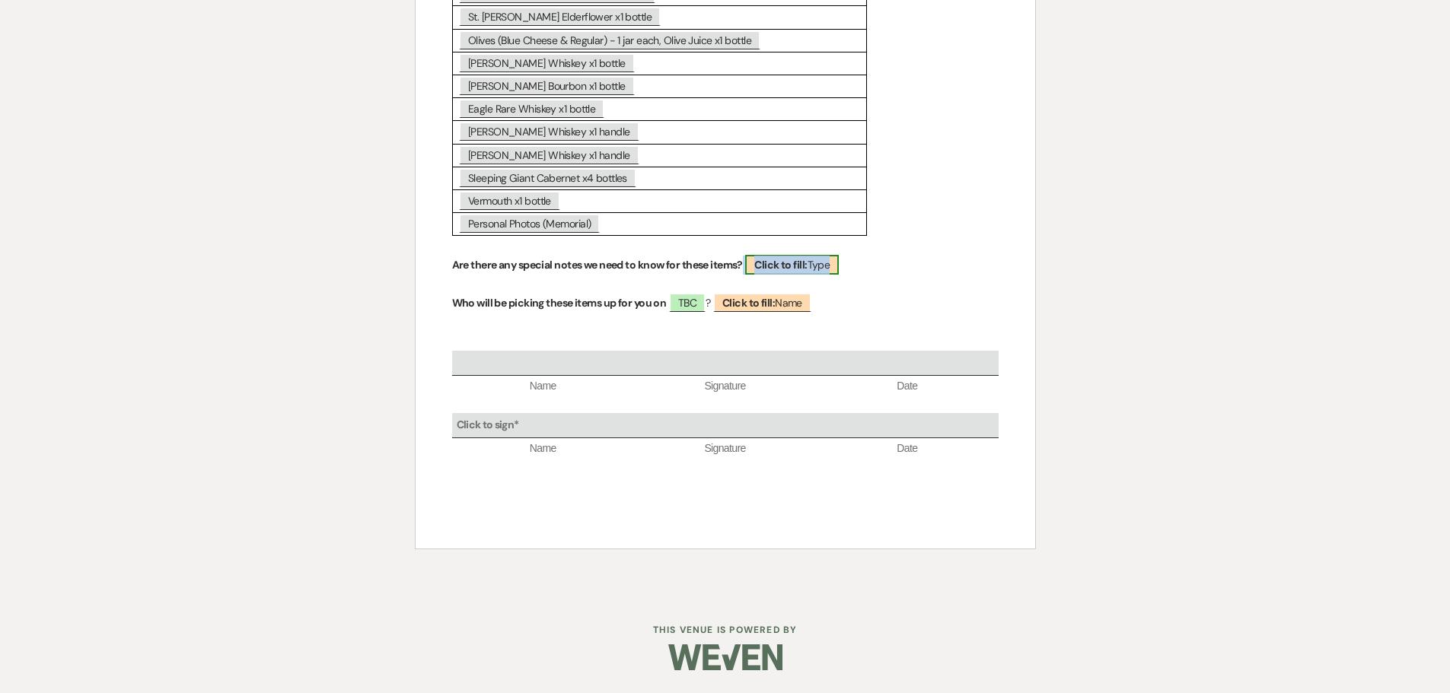
click at [756, 260] on span "Click to fill: Type" at bounding box center [792, 265] width 94 height 20
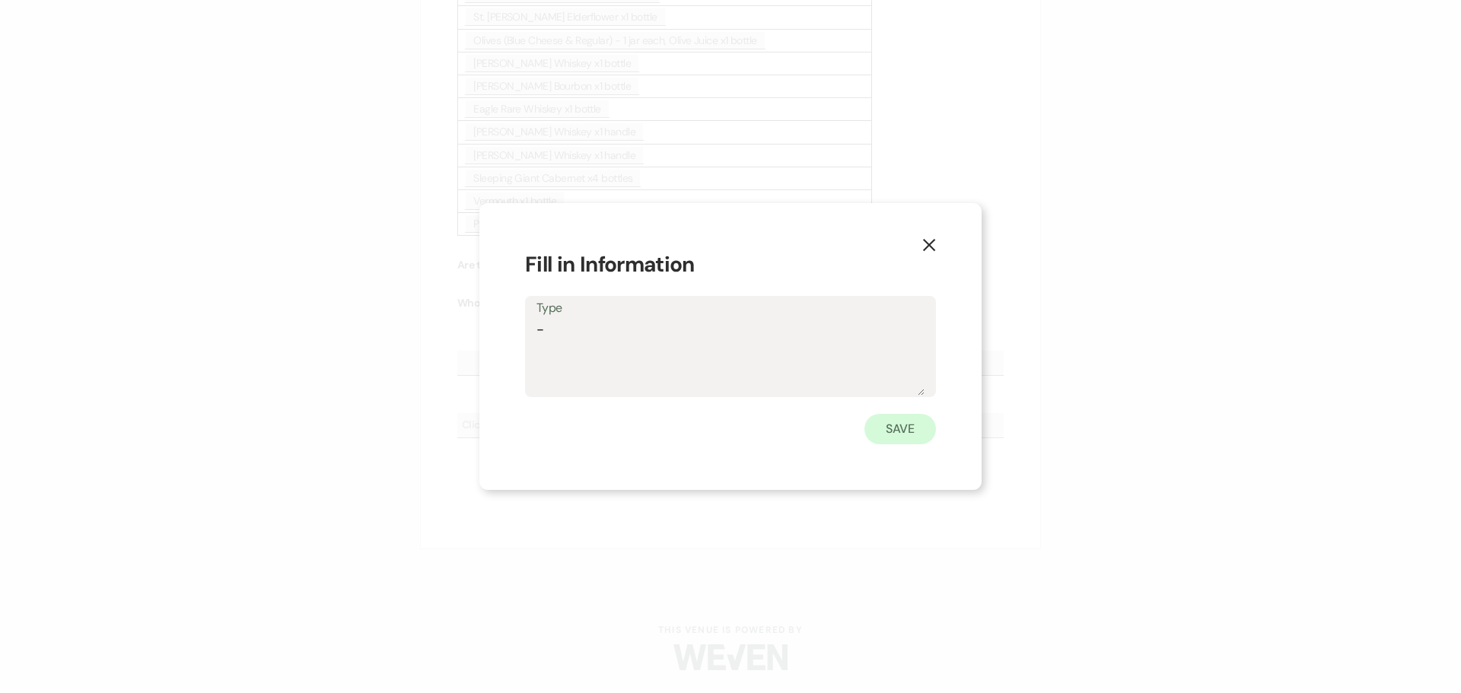
type textarea "-"
click at [911, 429] on button "Save" at bounding box center [901, 429] width 72 height 30
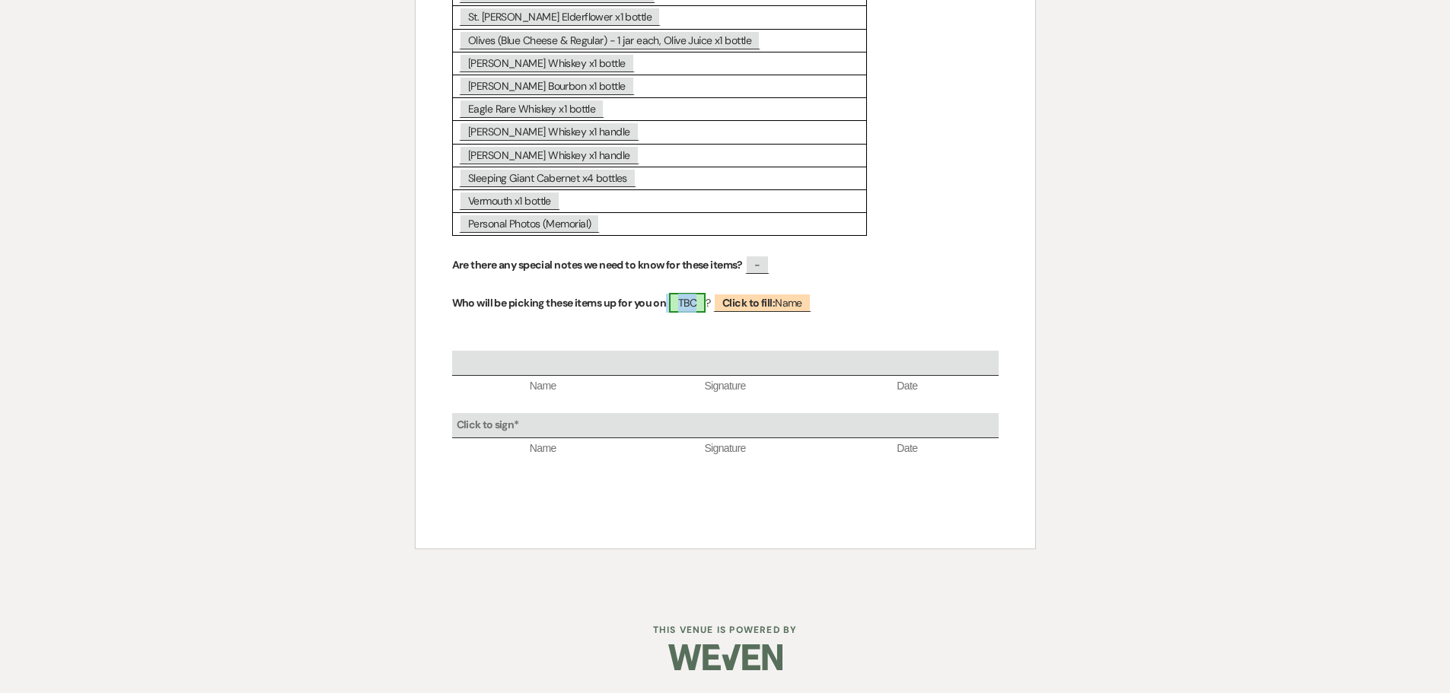
click at [681, 306] on span "TBC" at bounding box center [687, 303] width 37 height 20
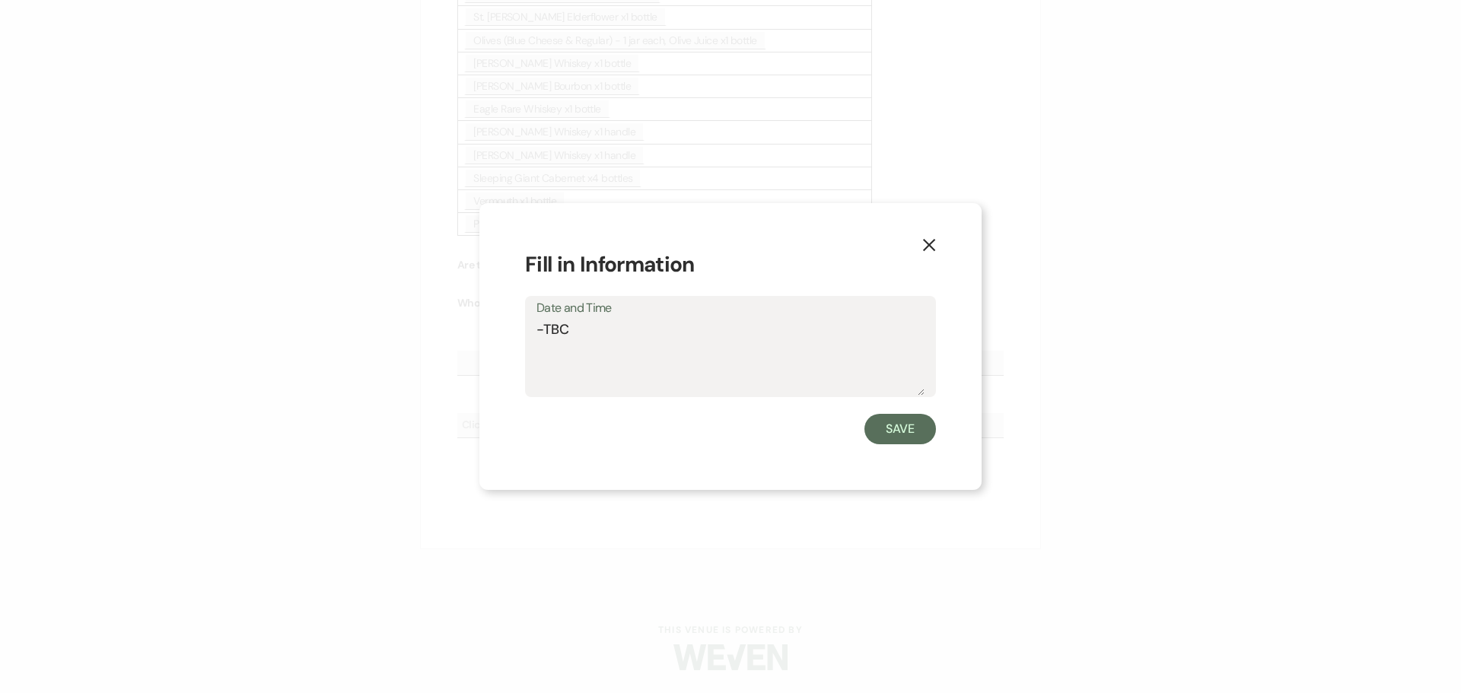
drag, startPoint x: 607, startPoint y: 334, endPoint x: 546, endPoint y: 333, distance: 60.9
click at [546, 333] on textarea "-TBC" at bounding box center [731, 358] width 388 height 76
type textarea "-"
click at [908, 426] on button "Save" at bounding box center [901, 429] width 72 height 30
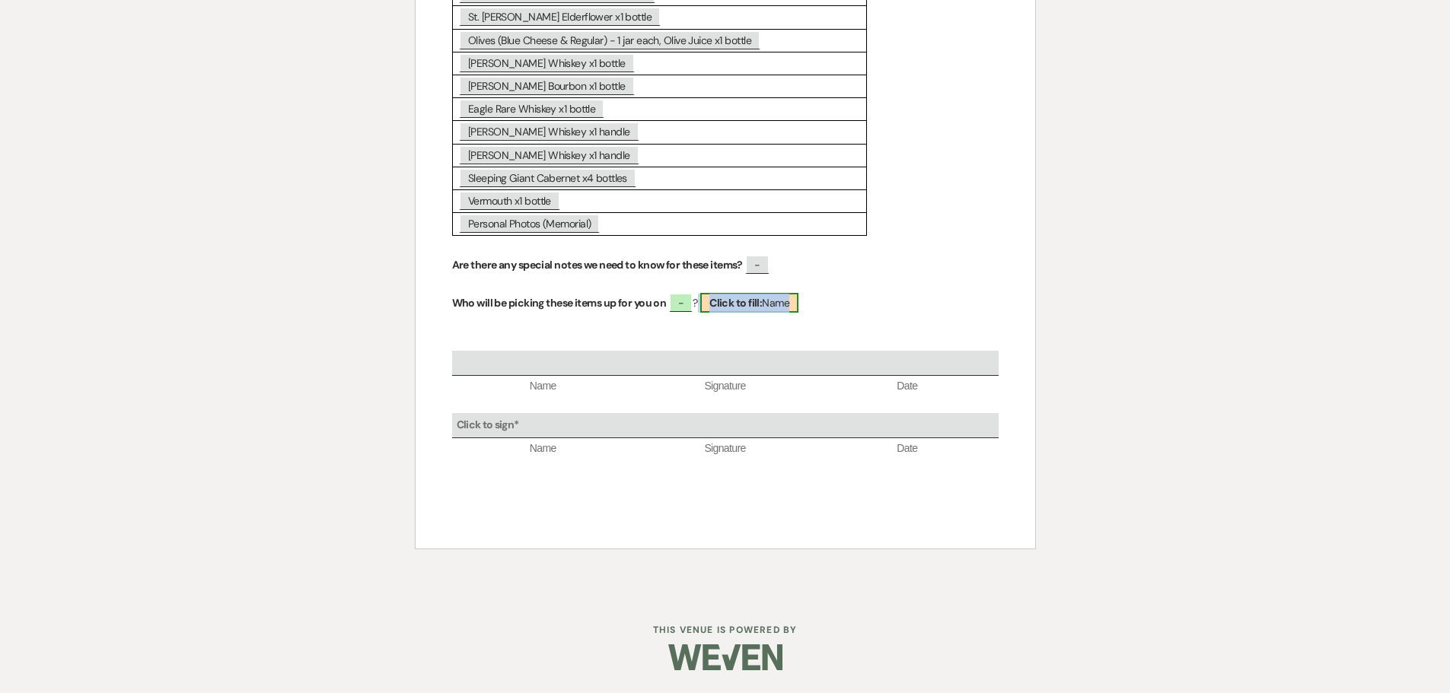
click at [737, 304] on b "Click to fill:" at bounding box center [735, 303] width 53 height 14
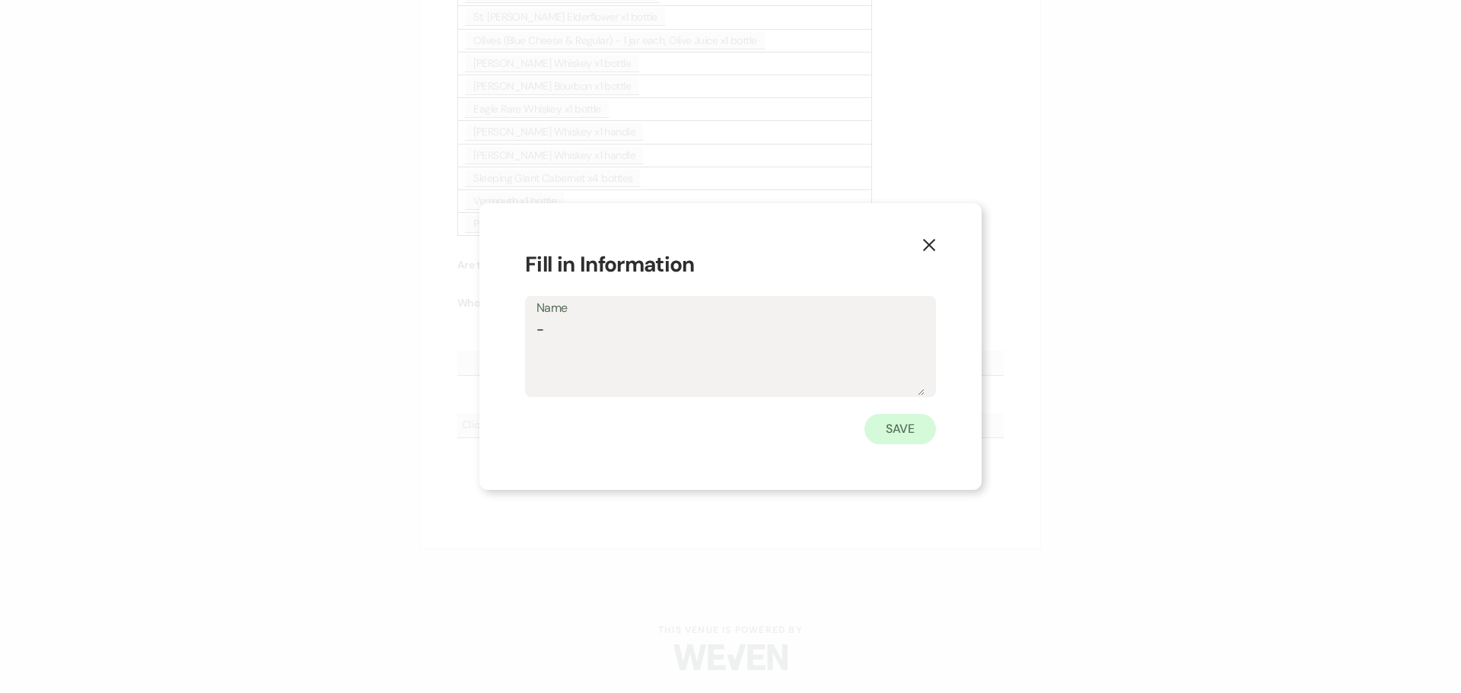
type textarea "-"
click at [907, 430] on button "Save" at bounding box center [901, 429] width 72 height 30
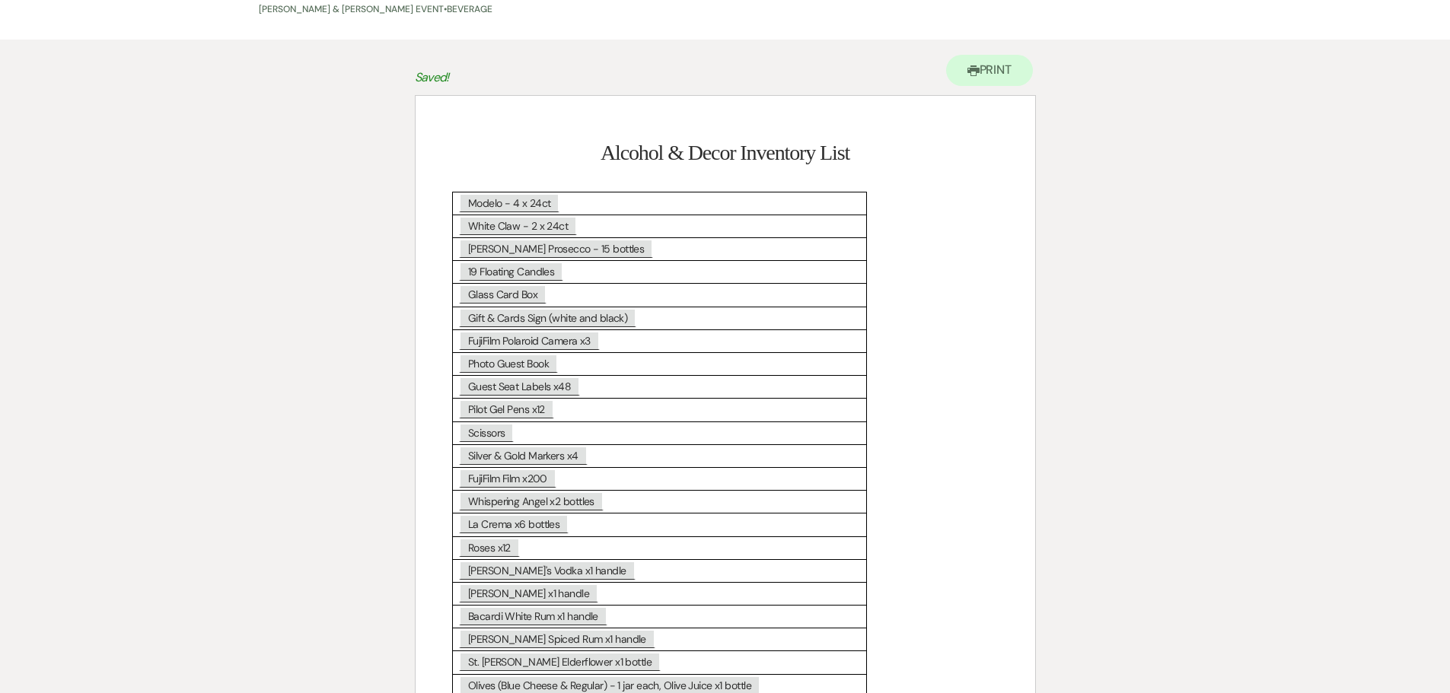
scroll to position [0, 0]
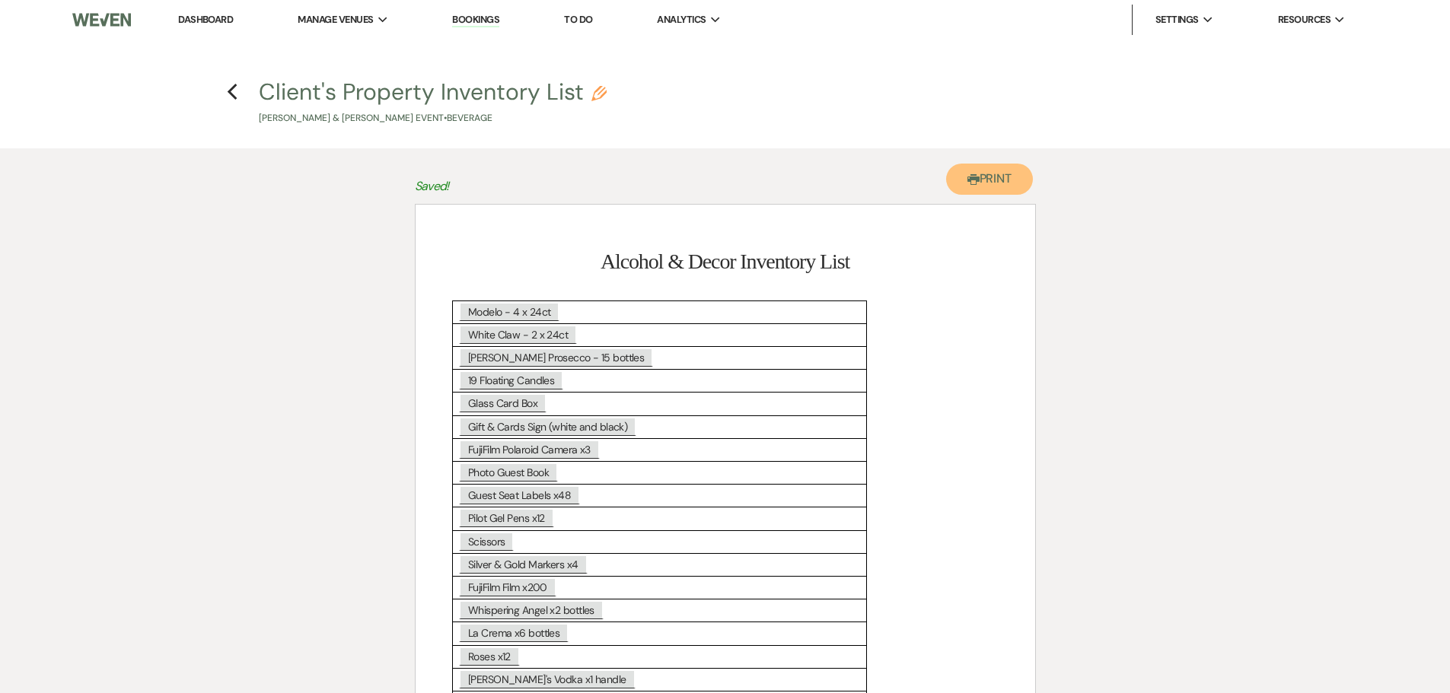
click at [978, 186] on button "Printer Print" at bounding box center [990, 179] width 88 height 31
click at [191, 16] on link "Dashboard" at bounding box center [205, 19] width 55 height 13
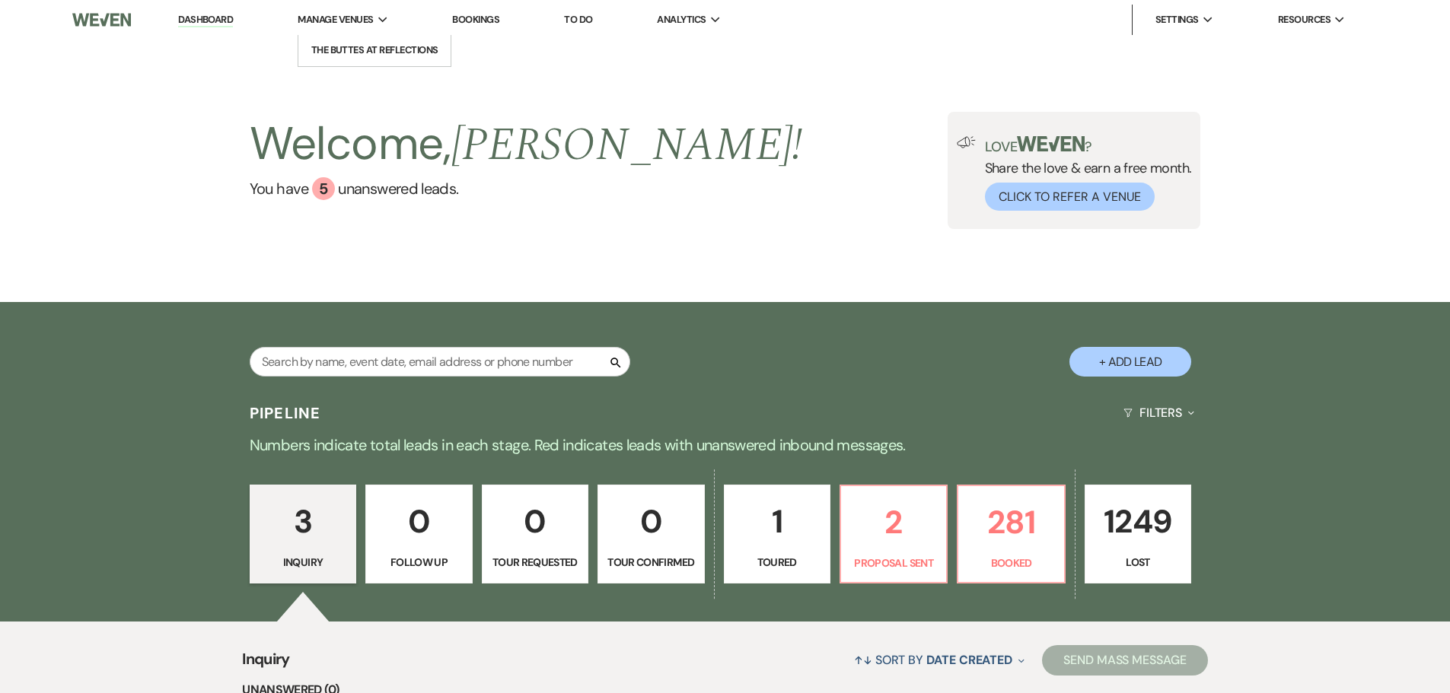
click at [330, 19] on span "Manage Venues" at bounding box center [335, 19] width 75 height 15
click at [362, 53] on li "The Buttes at Reflections" at bounding box center [374, 50] width 137 height 15
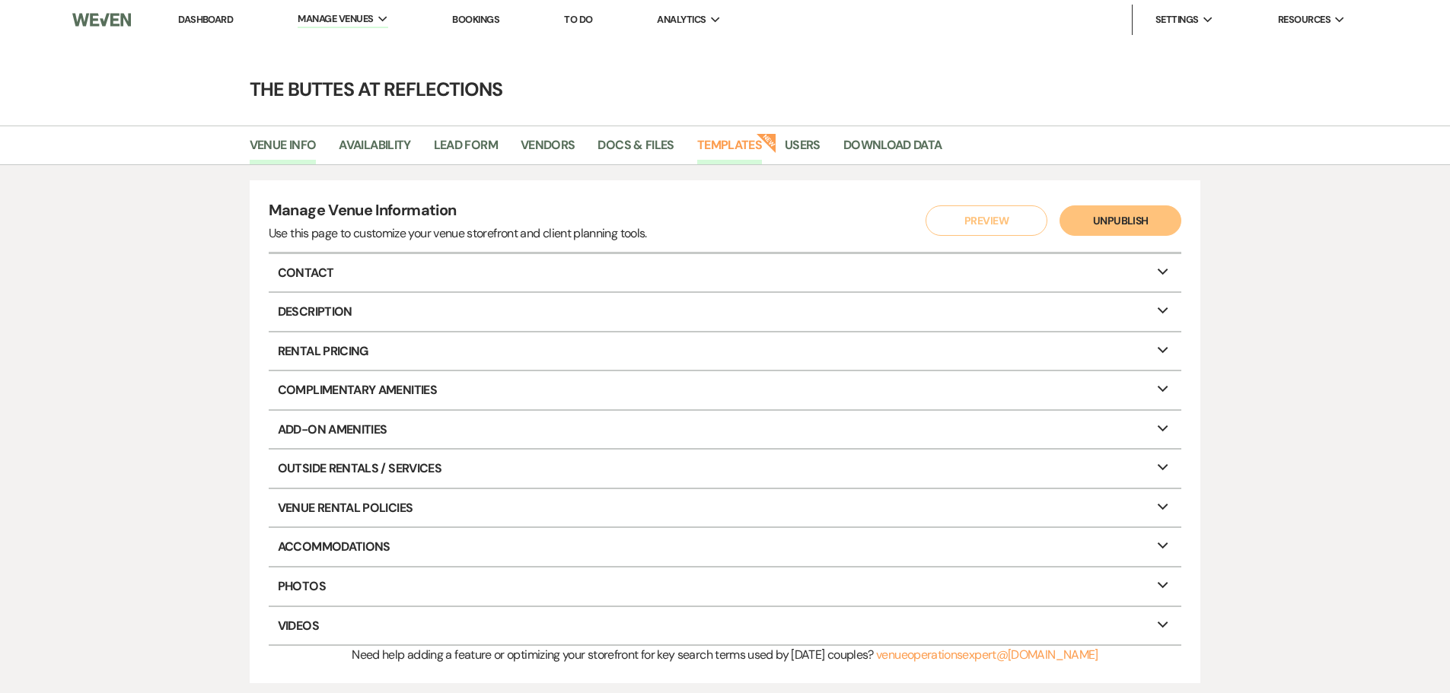
click at [738, 148] on link "Templates" at bounding box center [729, 149] width 65 height 29
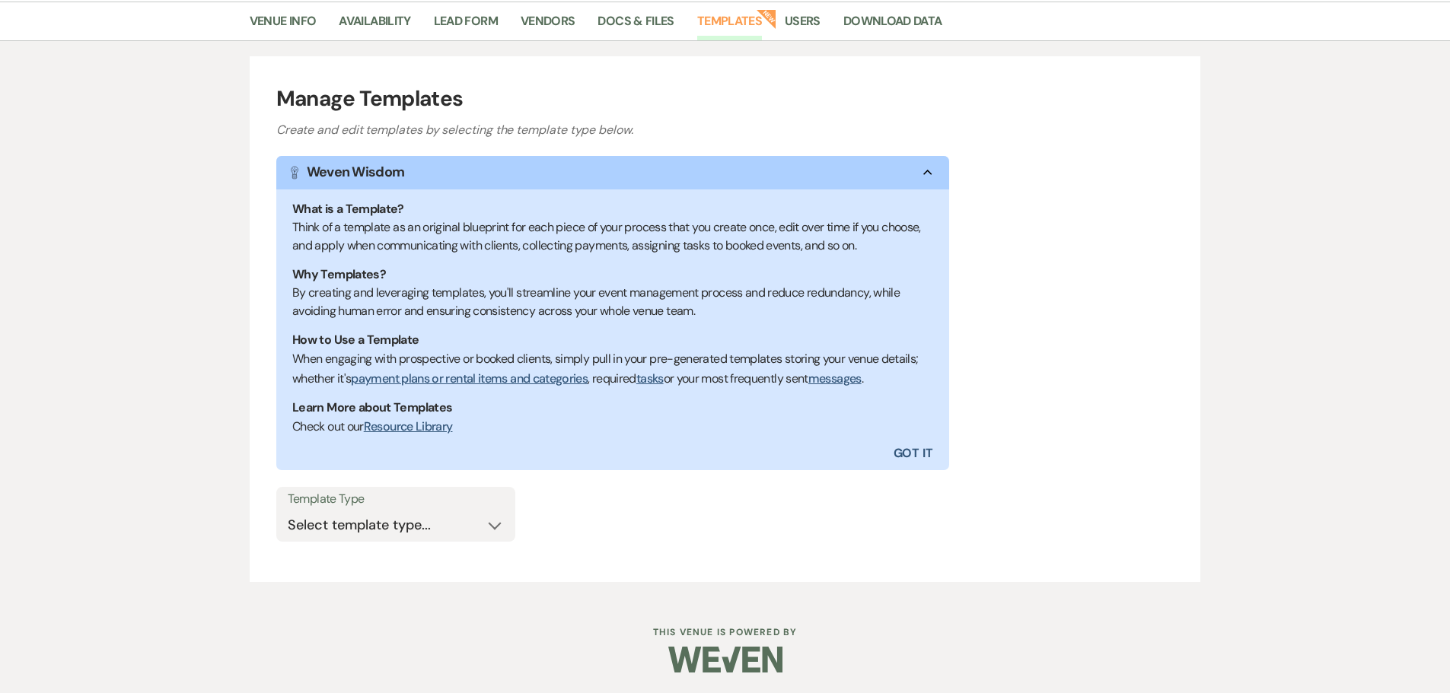
scroll to position [126, 0]
click at [490, 522] on select "Select template type... Task List Message Templates Payment Plan Inventory Item…" at bounding box center [396, 523] width 216 height 30
select select "Message Templates"
click at [288, 508] on select "Select template type... Task List Message Templates Payment Plan Inventory Item…" at bounding box center [396, 523] width 216 height 30
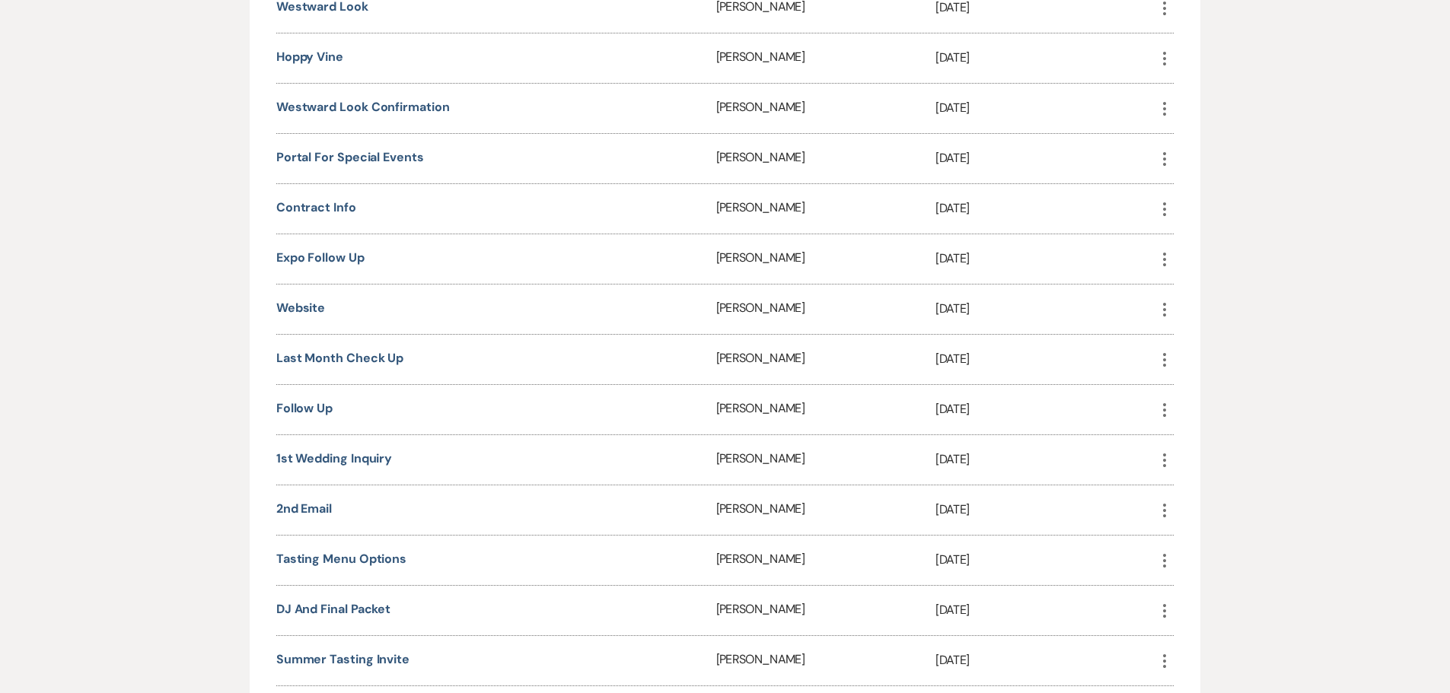
scroll to position [1192, 0]
click at [308, 206] on link "Contract Info" at bounding box center [316, 207] width 80 height 16
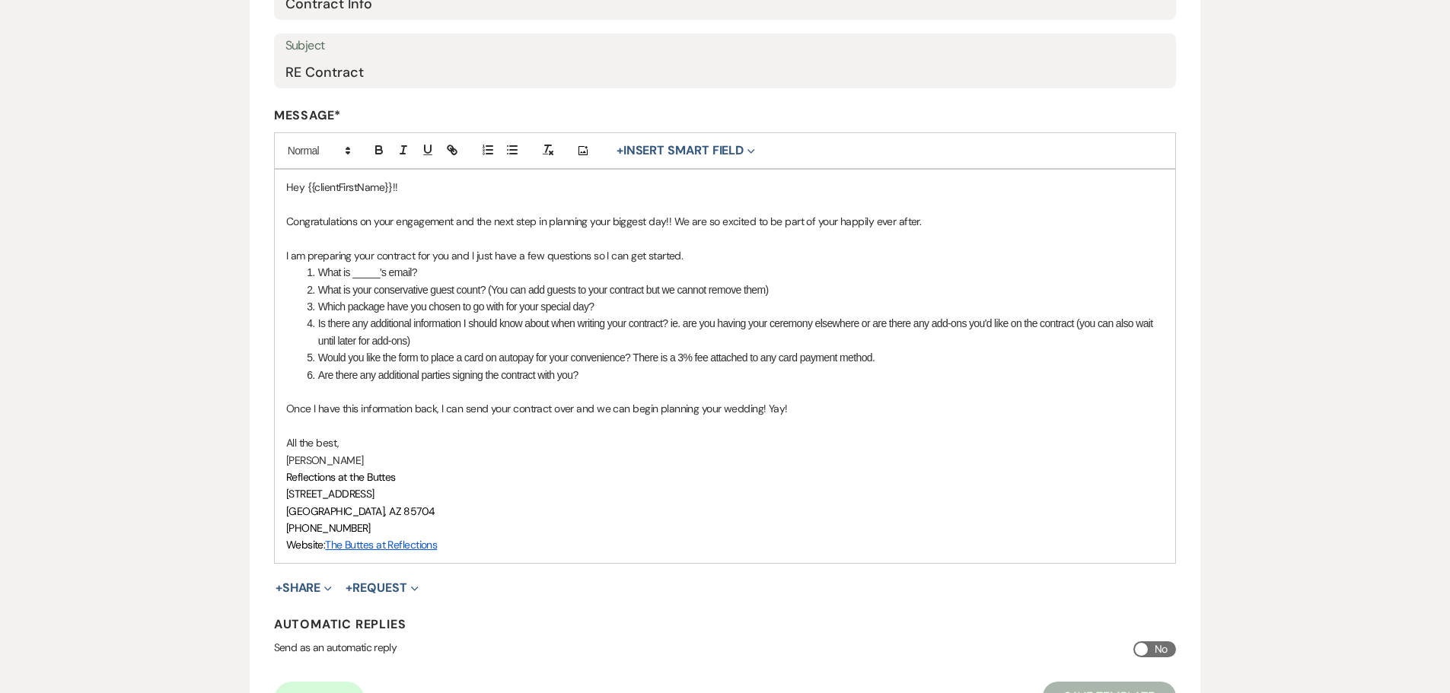
scroll to position [339, 0]
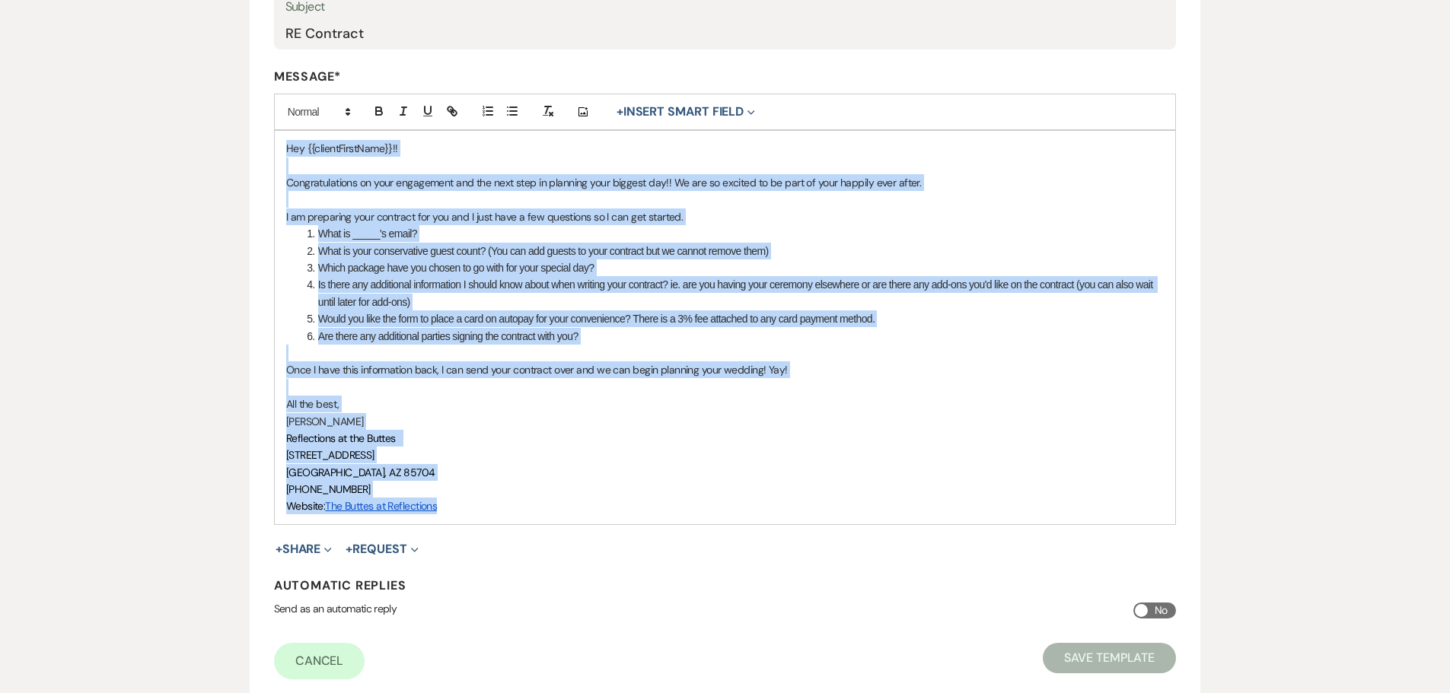
drag, startPoint x: 282, startPoint y: 149, endPoint x: 751, endPoint y: 524, distance: 599.5
click at [751, 524] on div "Hey {{clientFirstName}}!! Congratulations on your engagement and the next step …" at bounding box center [725, 328] width 901 height 394
copy div "Lor {{ipsumdOlorsItam}}!! Consecteturadip el sedd eiusmodtem inc utl etdo magn …"
